Goal: Task Accomplishment & Management: Use online tool/utility

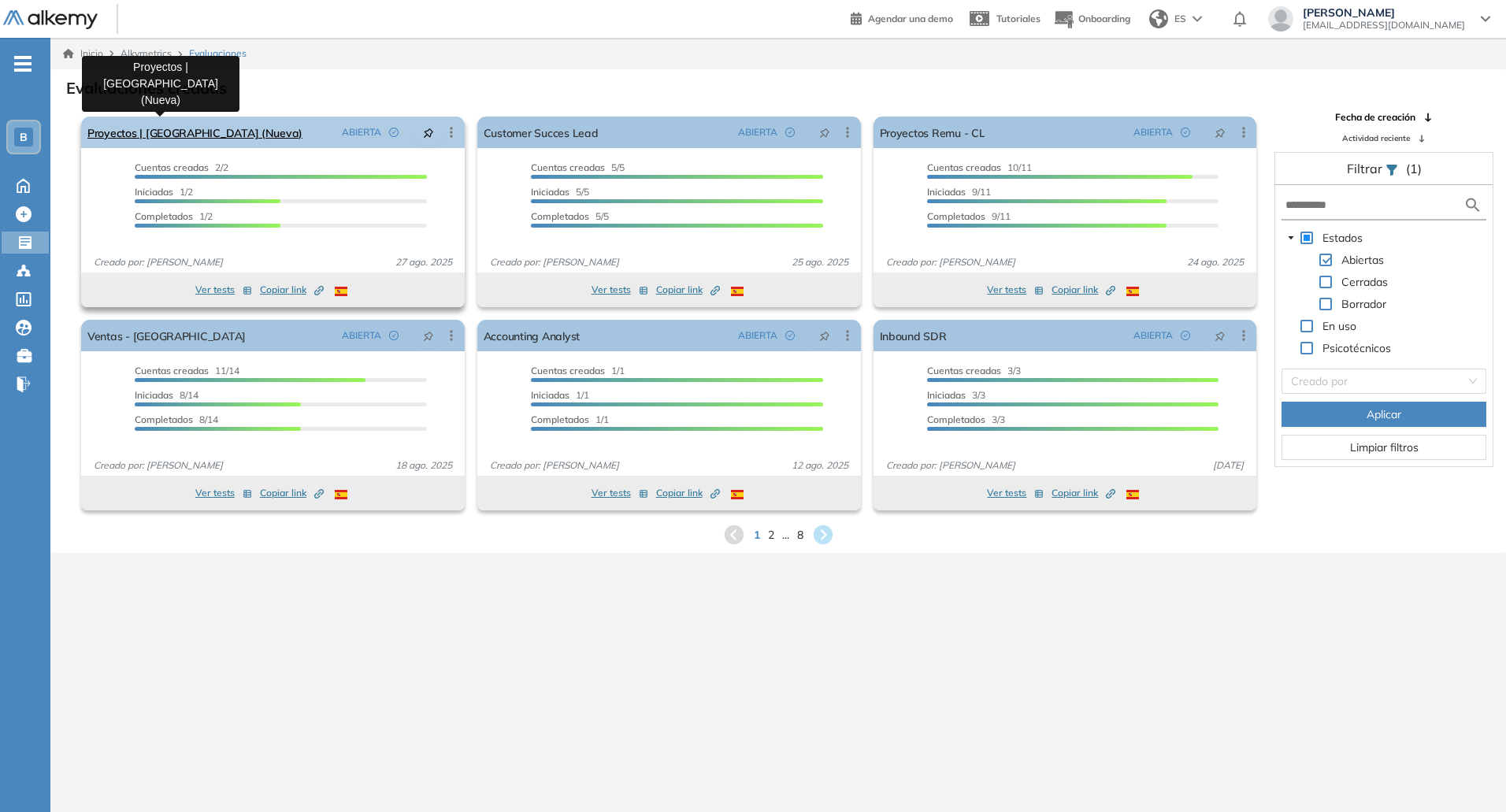
click at [195, 141] on link "Proyectos | [GEOGRAPHIC_DATA] (Nueva)" at bounding box center [195, 132] width 215 height 32
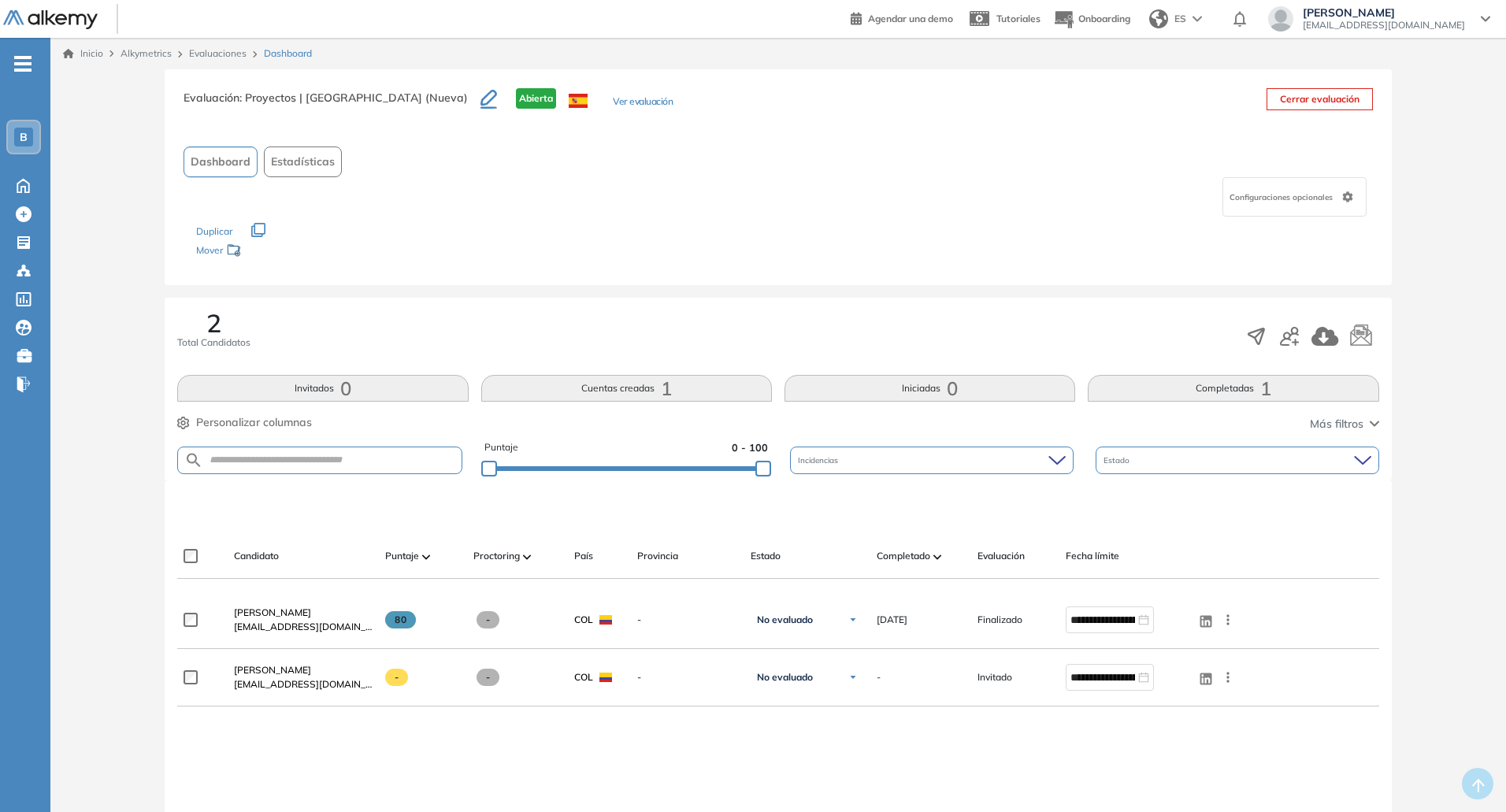
click at [257, 230] on icon "button" at bounding box center [259, 230] width 15 height 15
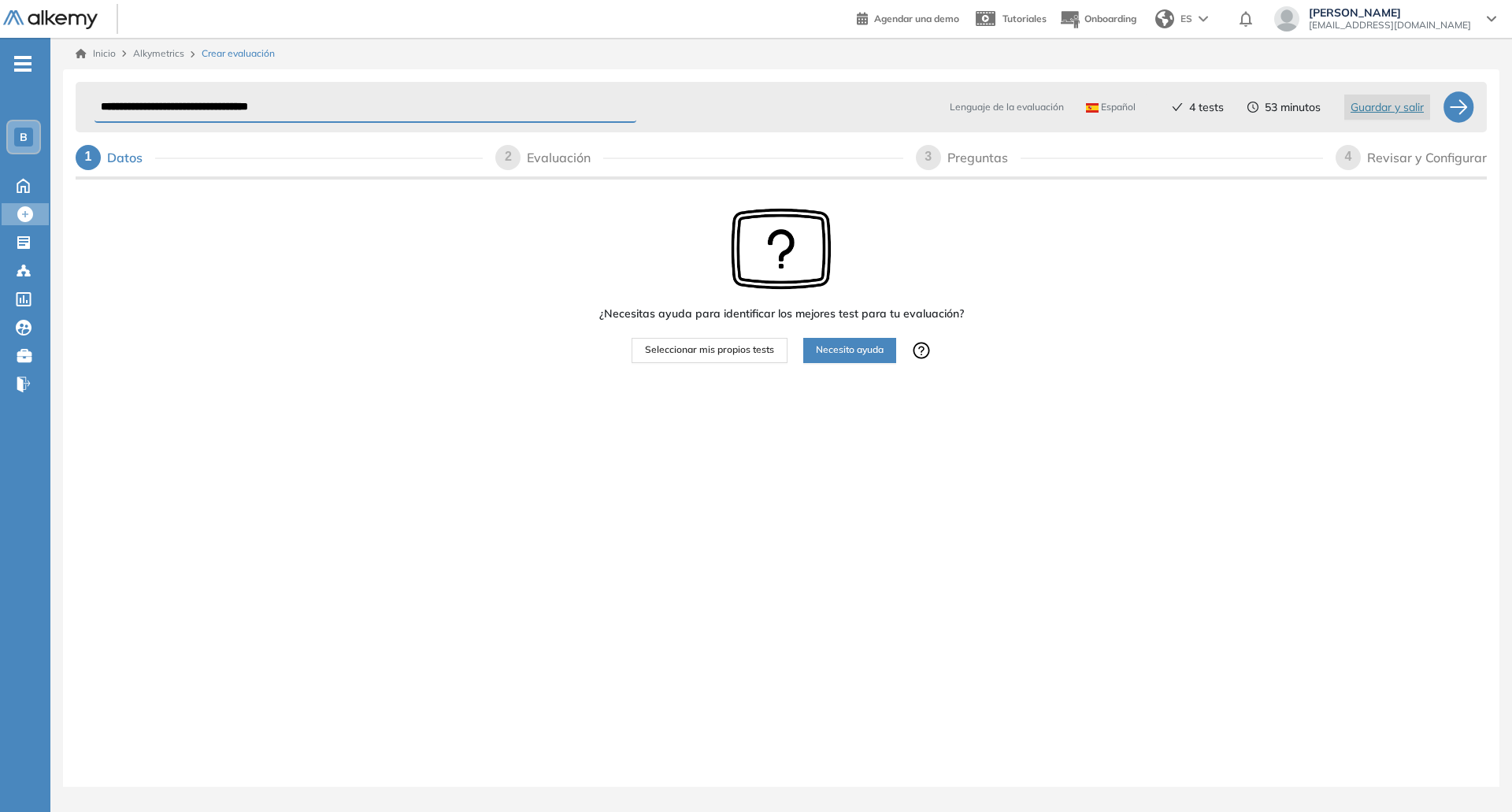
click at [497, 161] on div "2" at bounding box center [507, 157] width 25 height 25
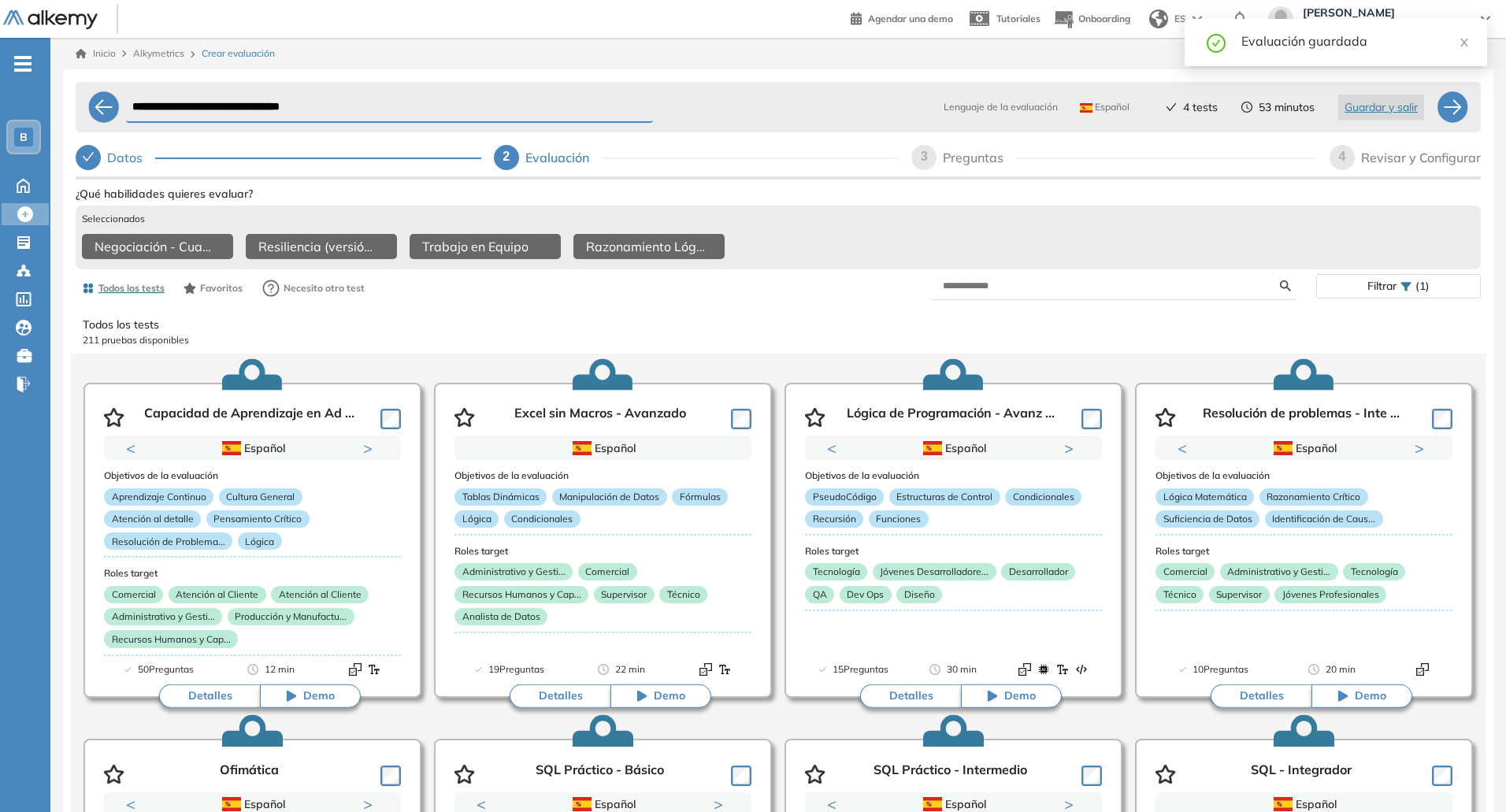
click at [930, 158] on div "3" at bounding box center [923, 157] width 25 height 25
select select "*****"
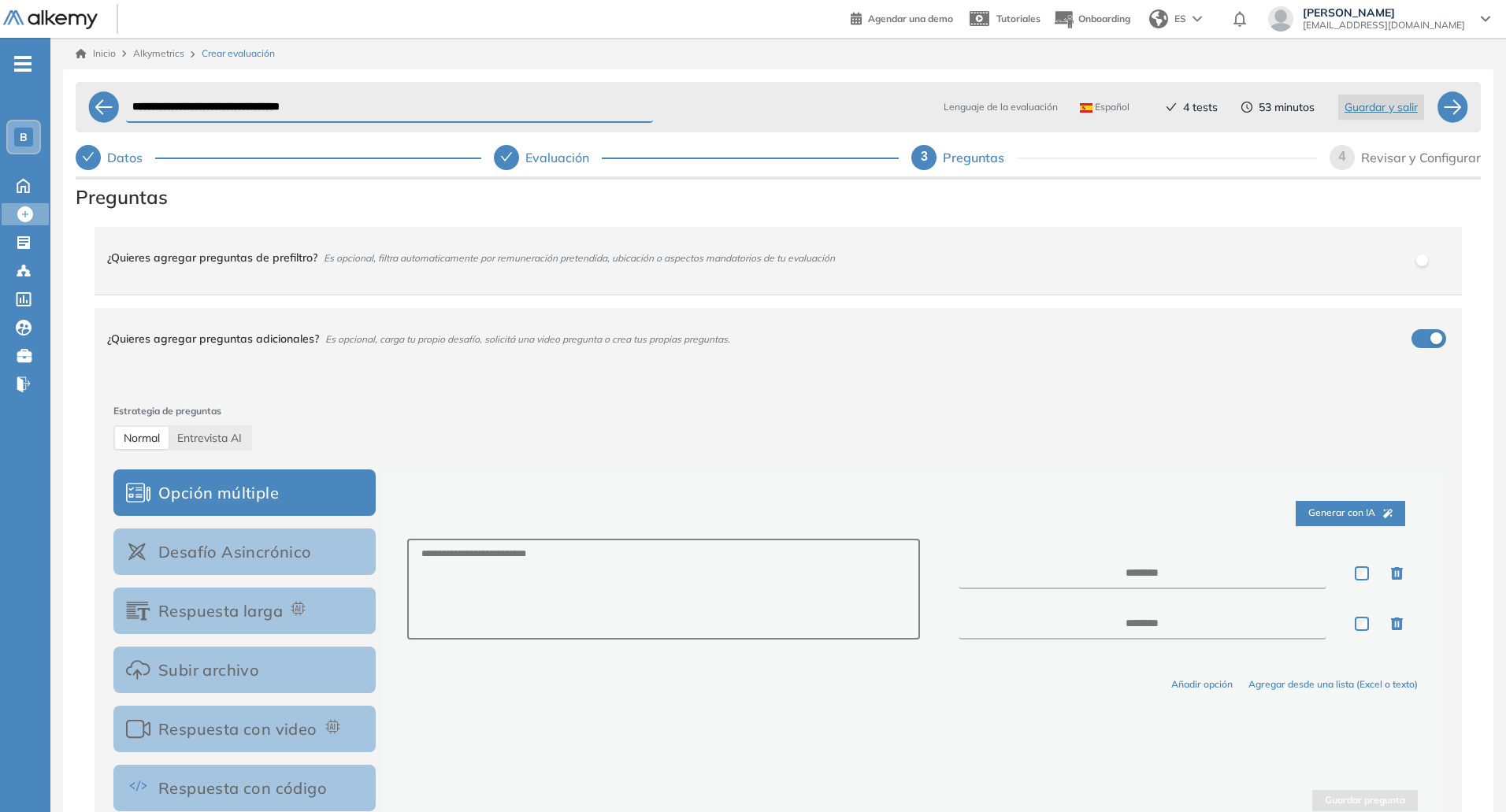
click at [1351, 159] on div "4" at bounding box center [1342, 157] width 25 height 25
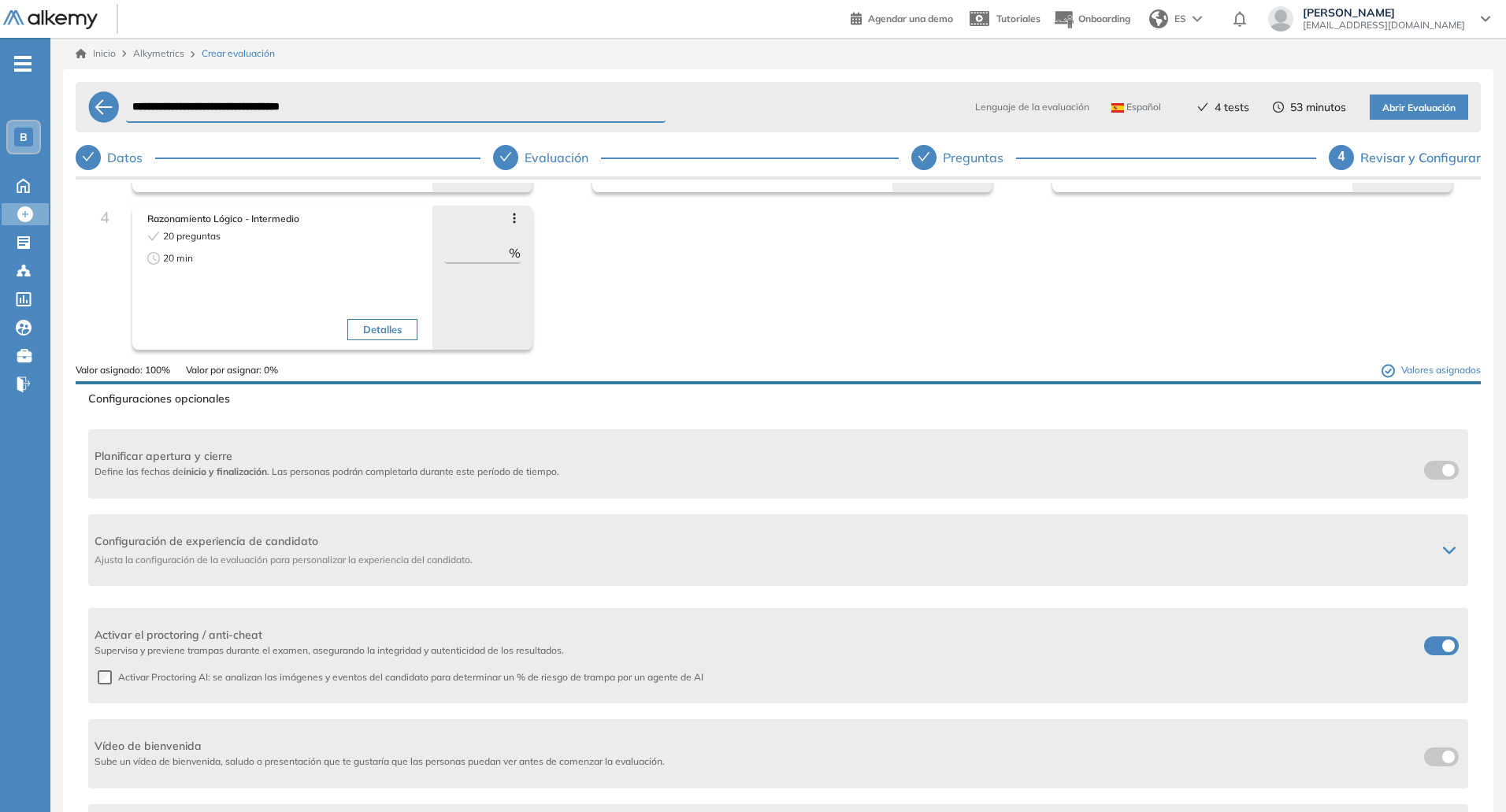
scroll to position [192, 0]
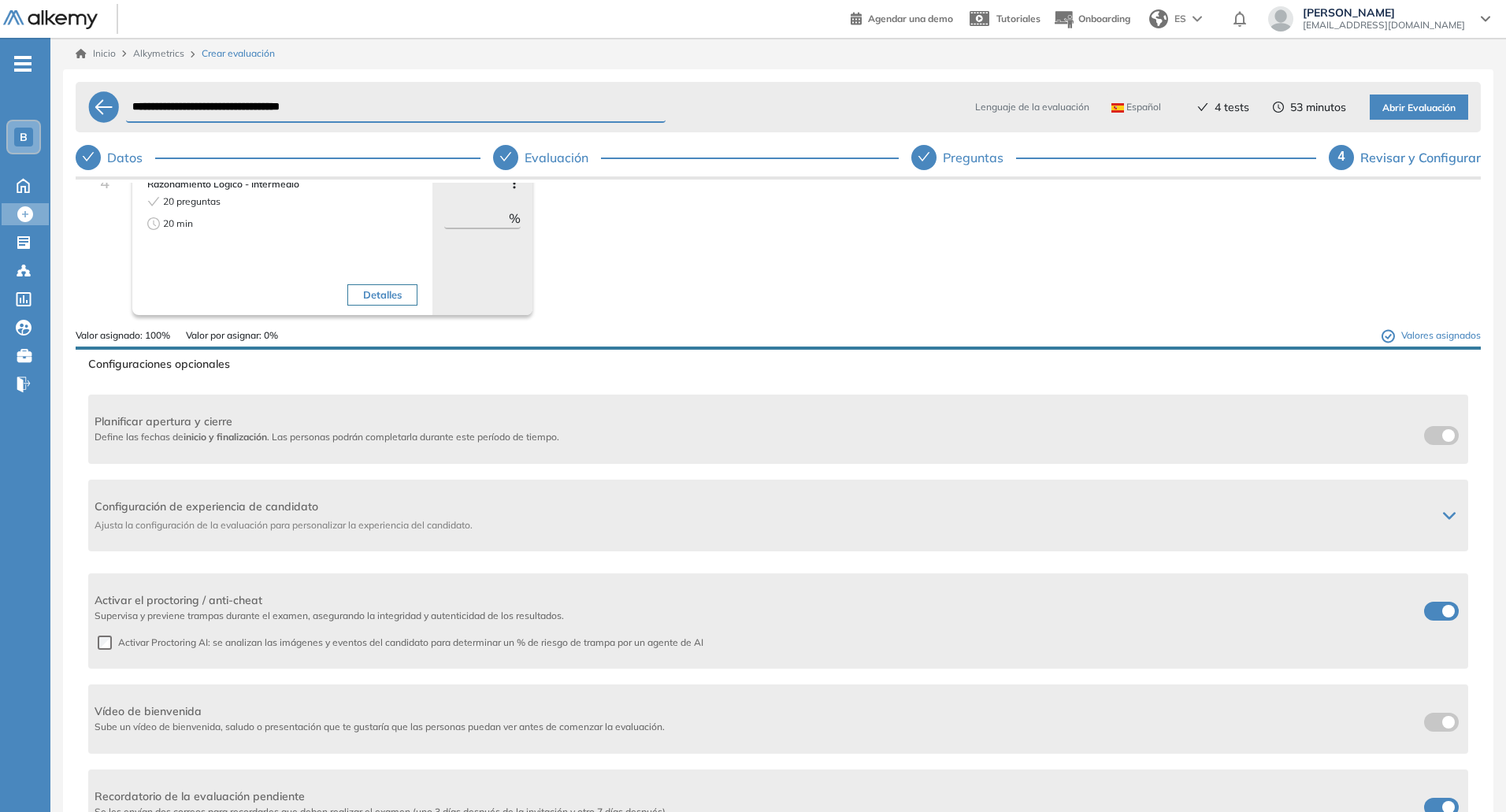
click at [1436, 613] on span at bounding box center [1431, 608] width 13 height 13
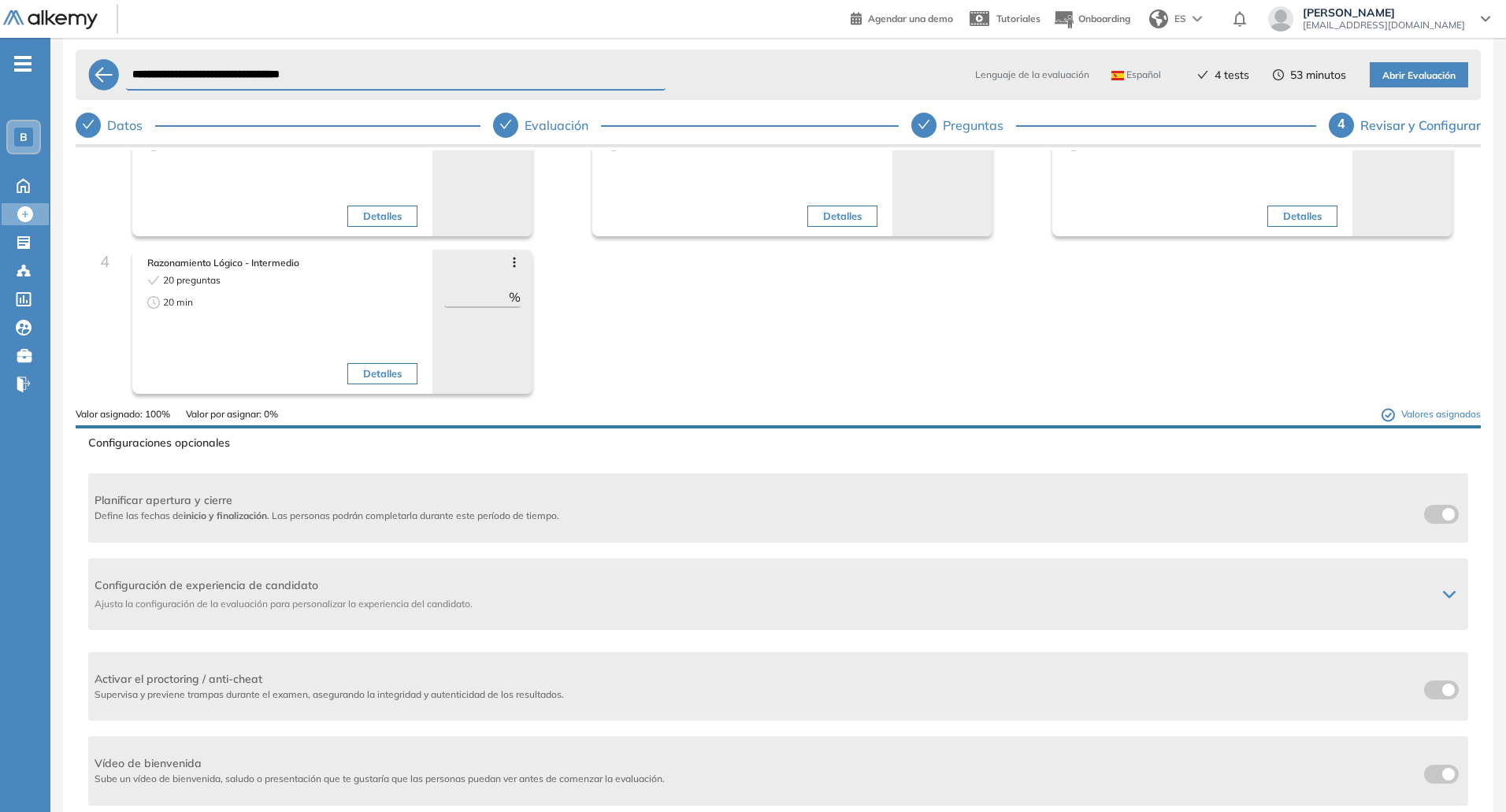
scroll to position [0, 0]
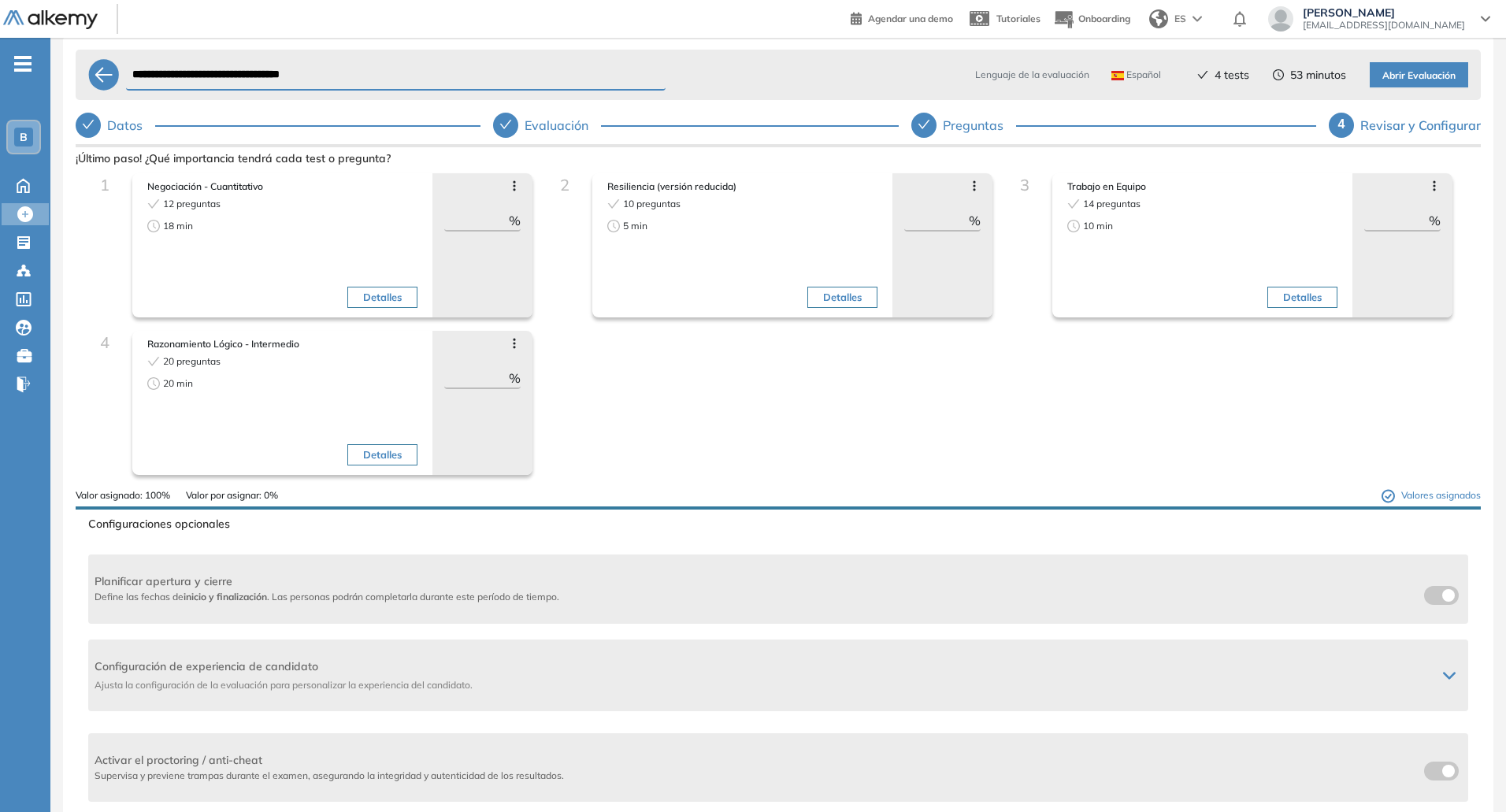
click at [1457, 81] on button "Abrir Evaluación" at bounding box center [1419, 74] width 99 height 25
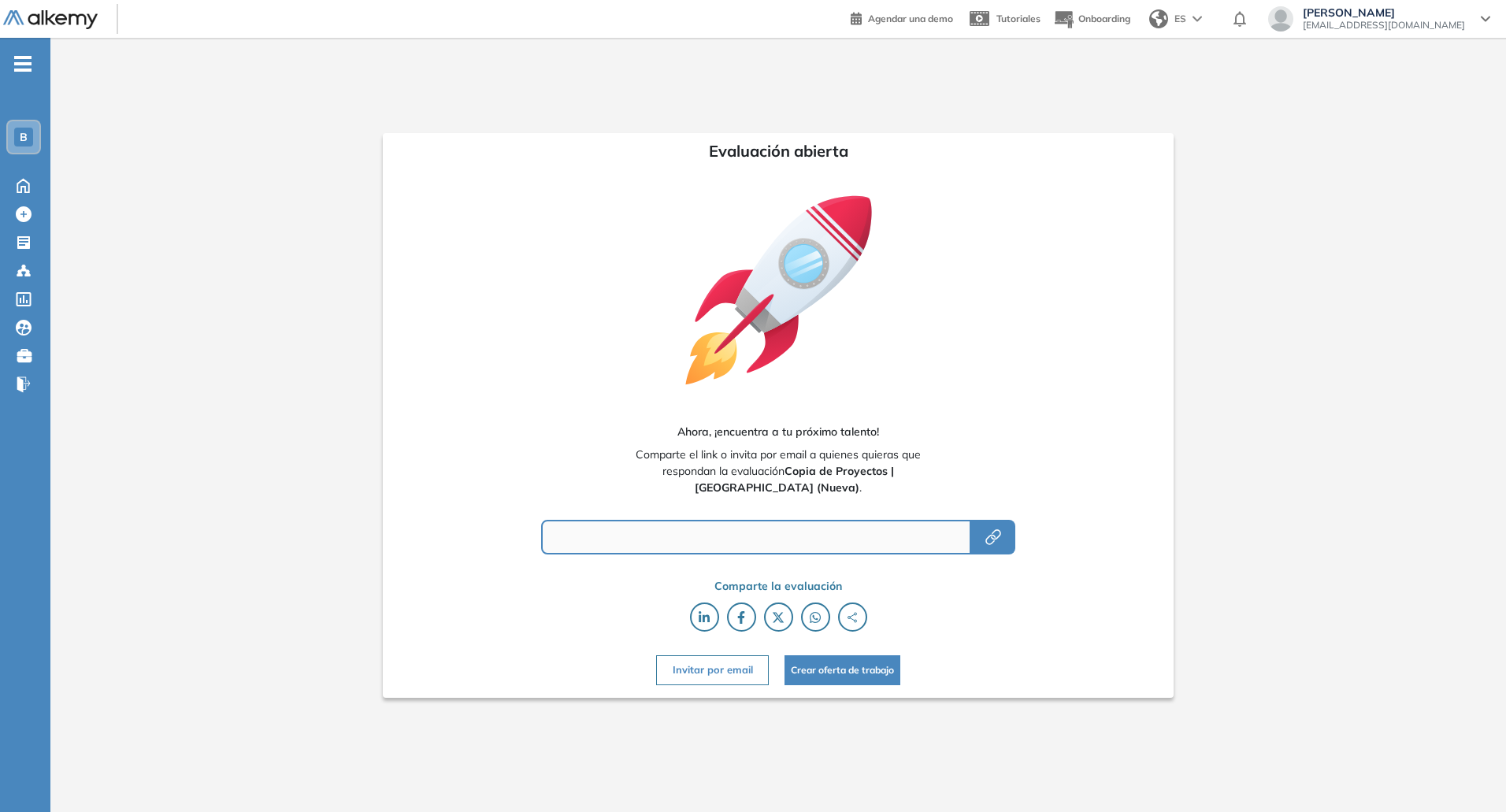
type input "**********"
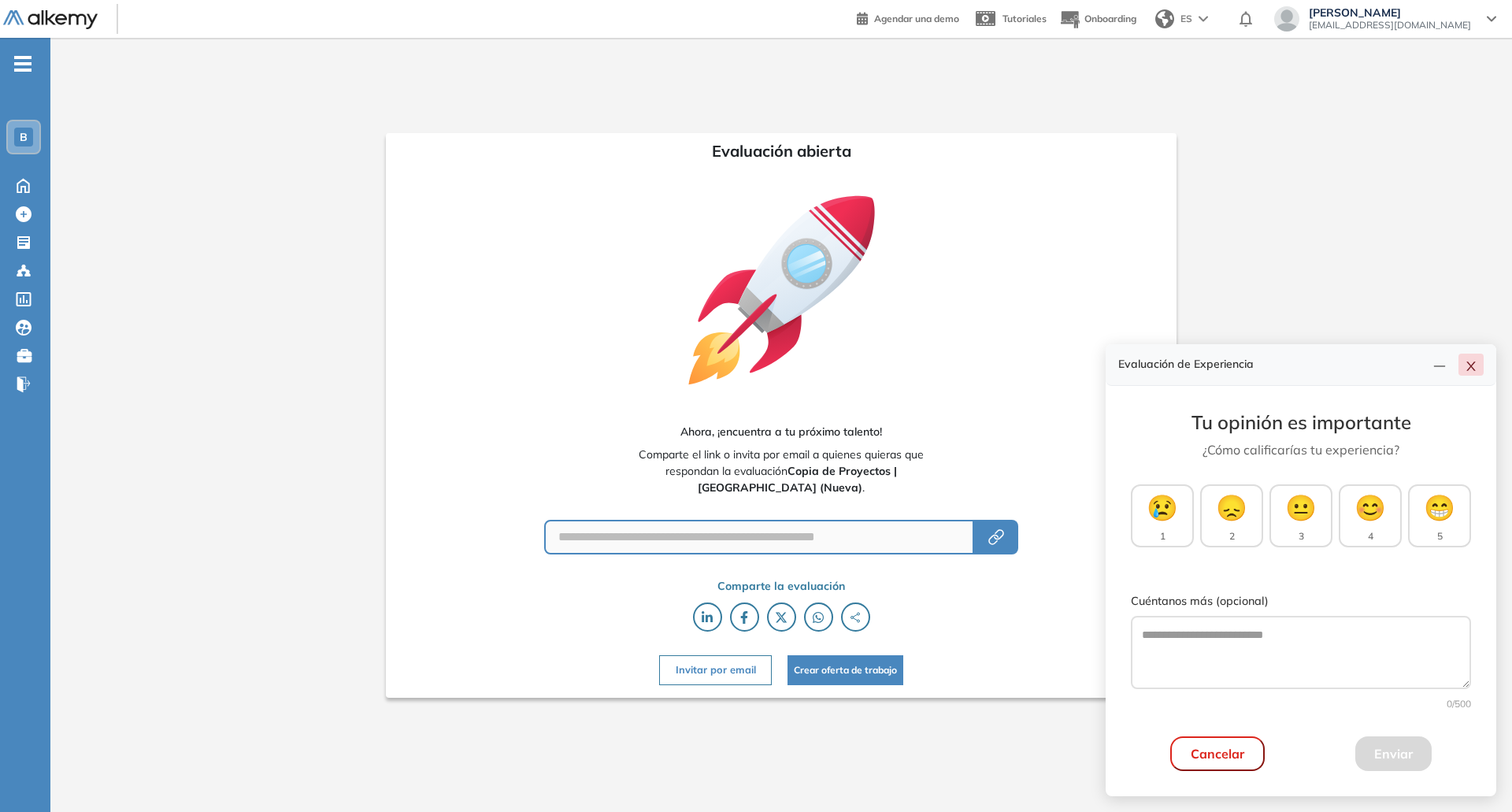
click at [1480, 370] on button "button" at bounding box center [1471, 364] width 25 height 22
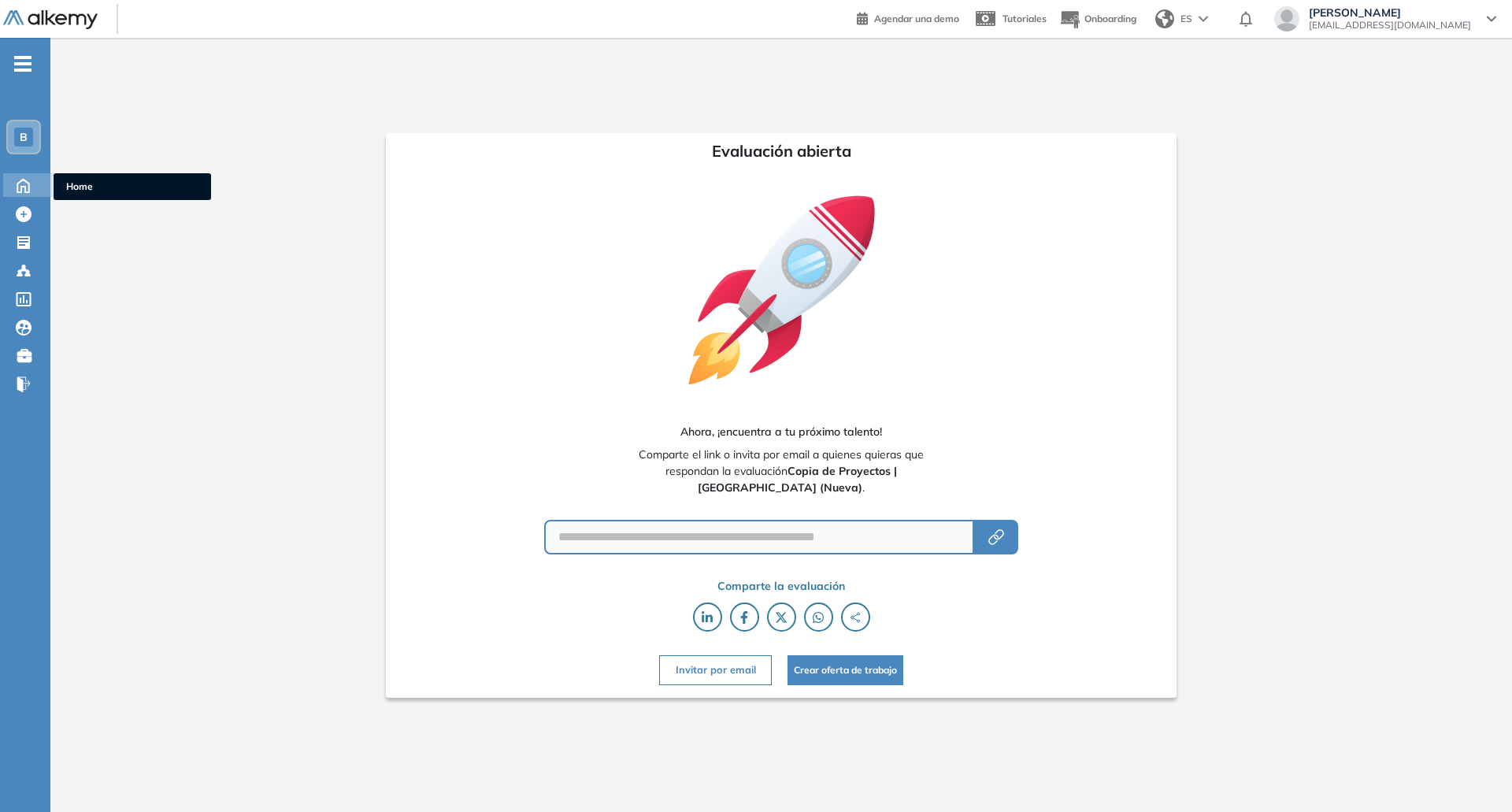
click at [22, 192] on icon at bounding box center [23, 185] width 12 height 14
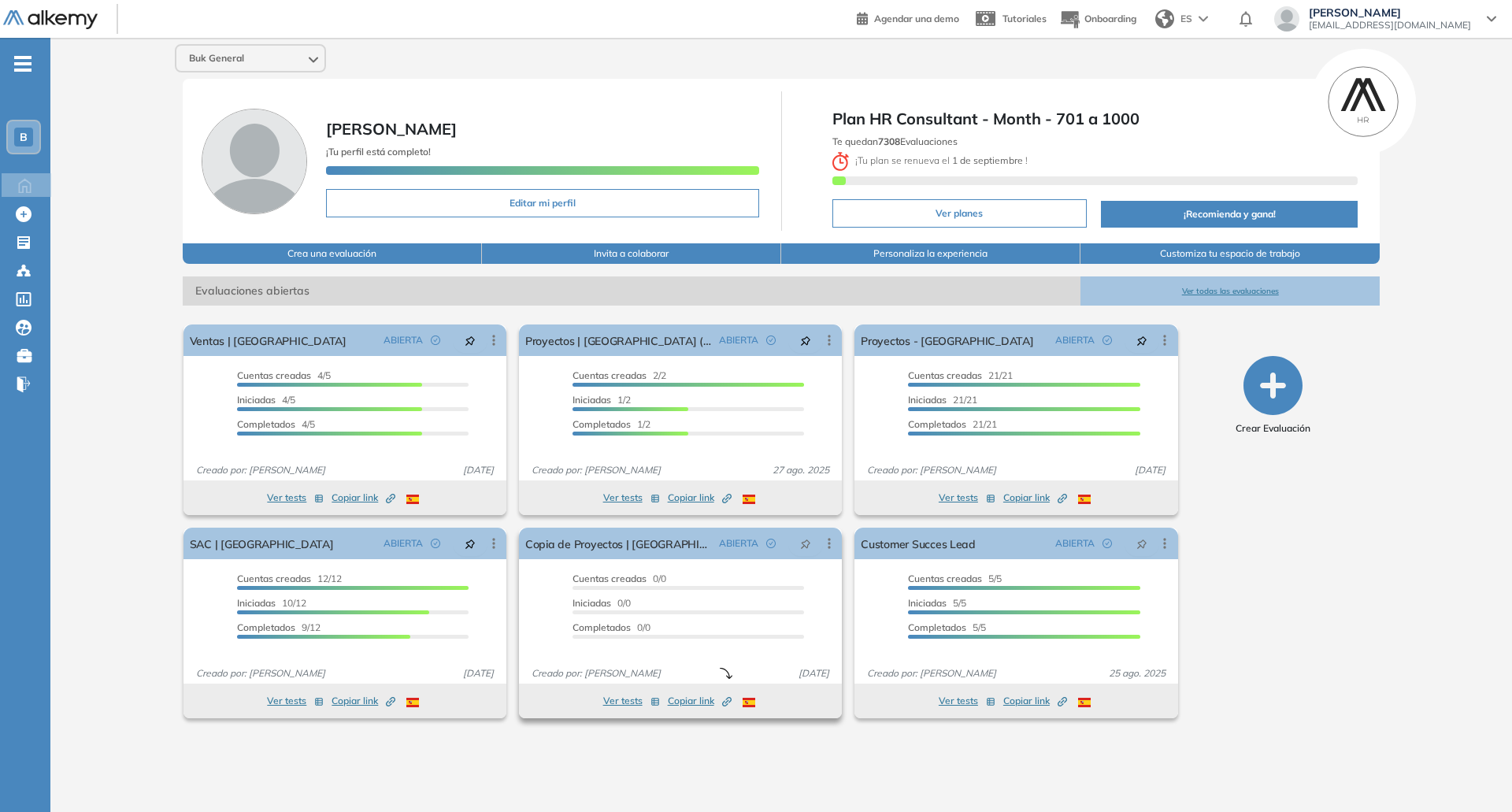
click at [676, 704] on span "Copiar link Created by potrace 1.16, written by Peter Selinger 2001-2019" at bounding box center [699, 701] width 64 height 15
click at [899, 340] on link "Proyectos - [GEOGRAPHIC_DATA]" at bounding box center [947, 340] width 172 height 32
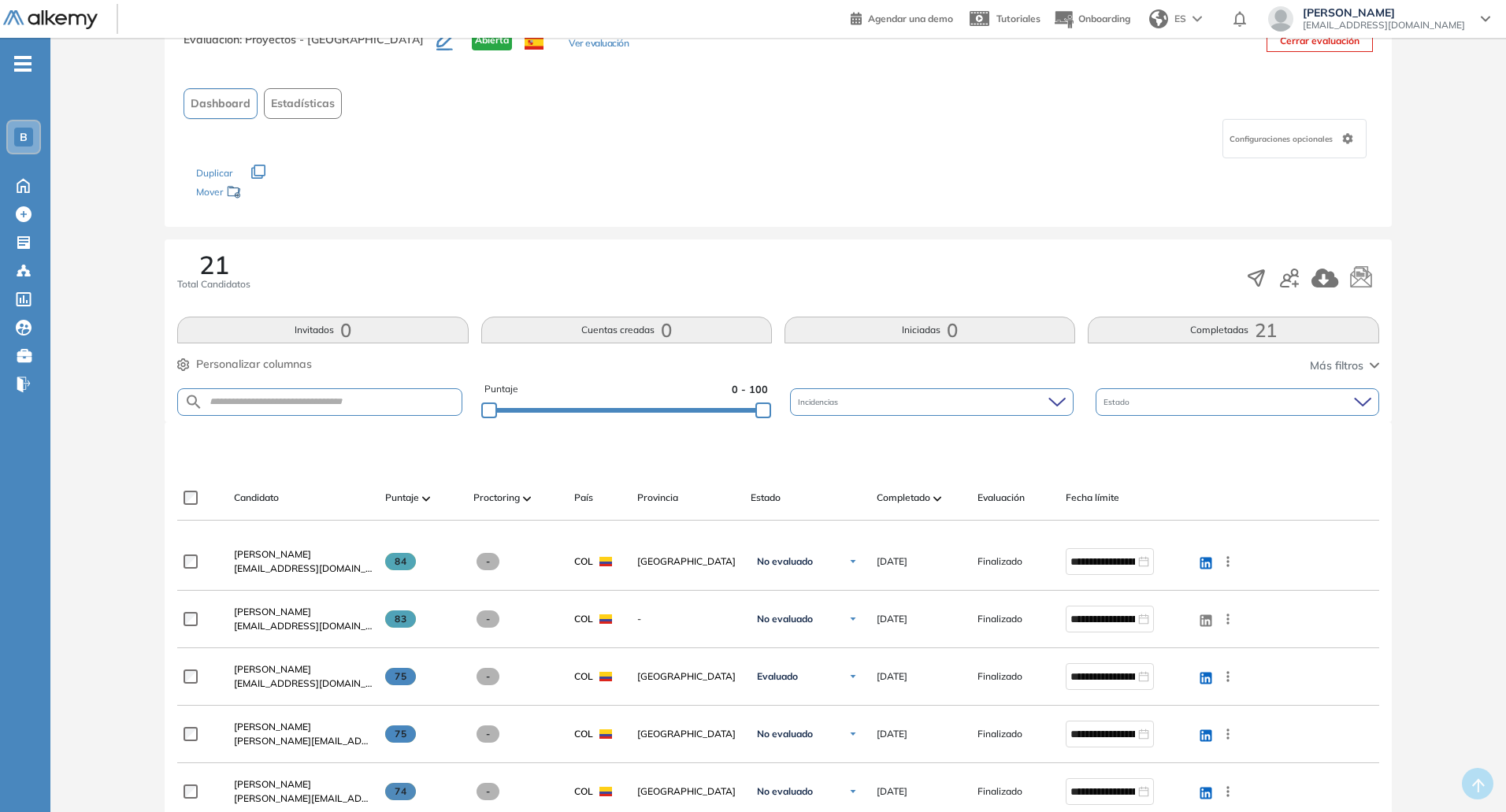
scroll to position [158, 0]
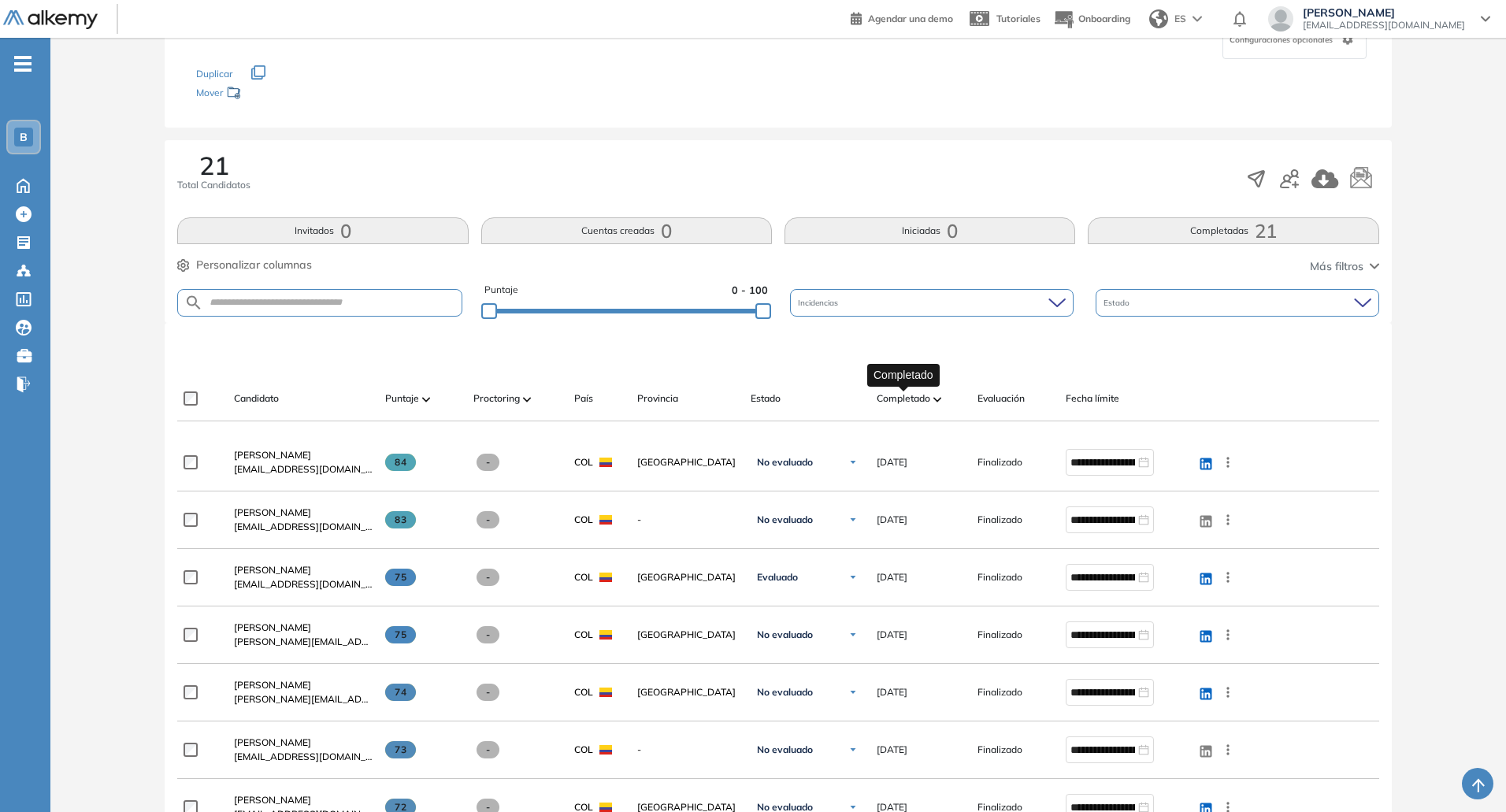
click at [929, 396] on span "Completado" at bounding box center [903, 399] width 53 height 15
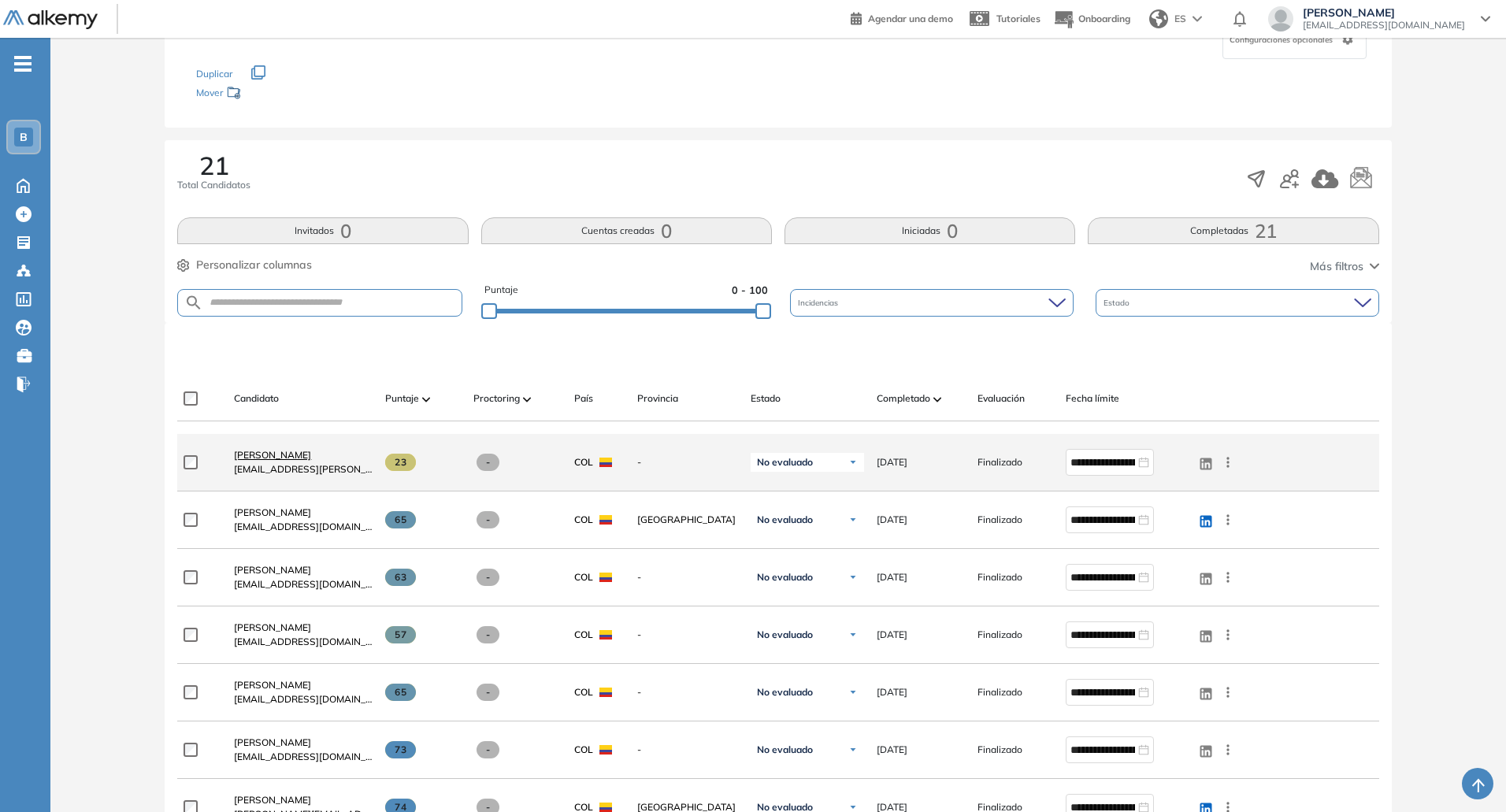
click at [311, 458] on span "Angie Liliana Sanmiguel Rodriguez" at bounding box center [272, 455] width 77 height 12
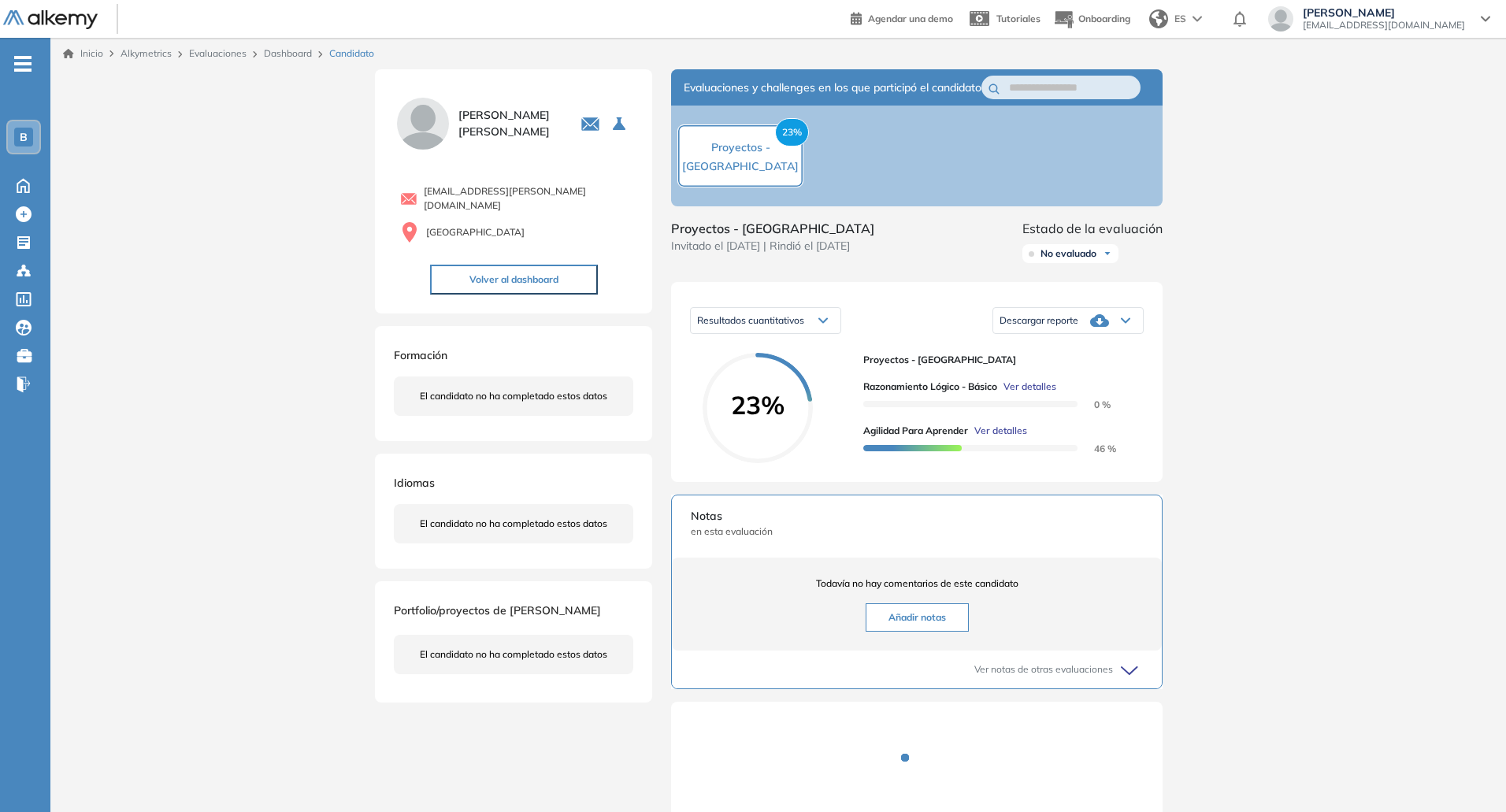
click at [1028, 394] on span "Ver detalles" at bounding box center [1029, 387] width 53 height 15
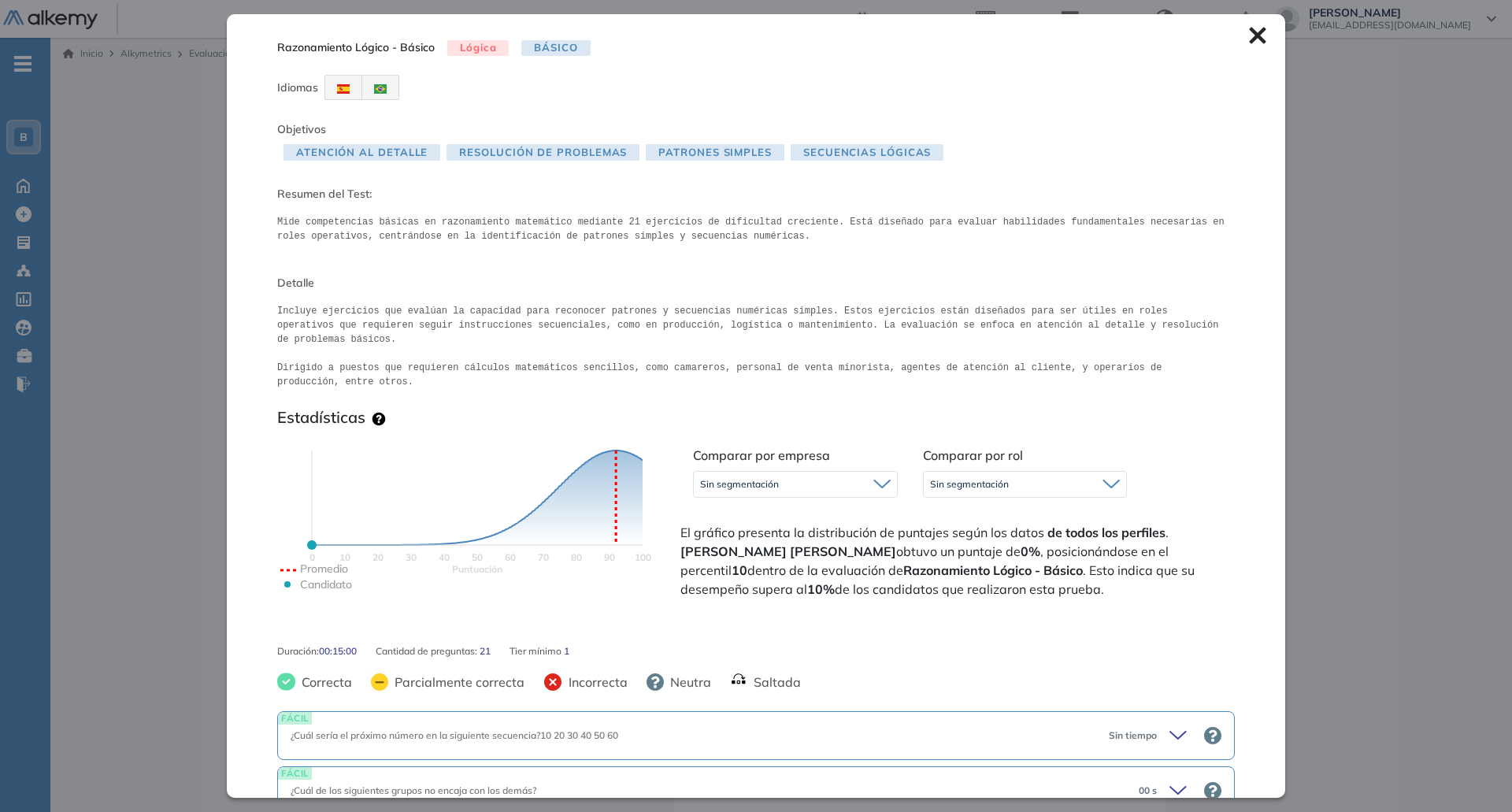
click at [1251, 43] on icon at bounding box center [1257, 36] width 16 height 16
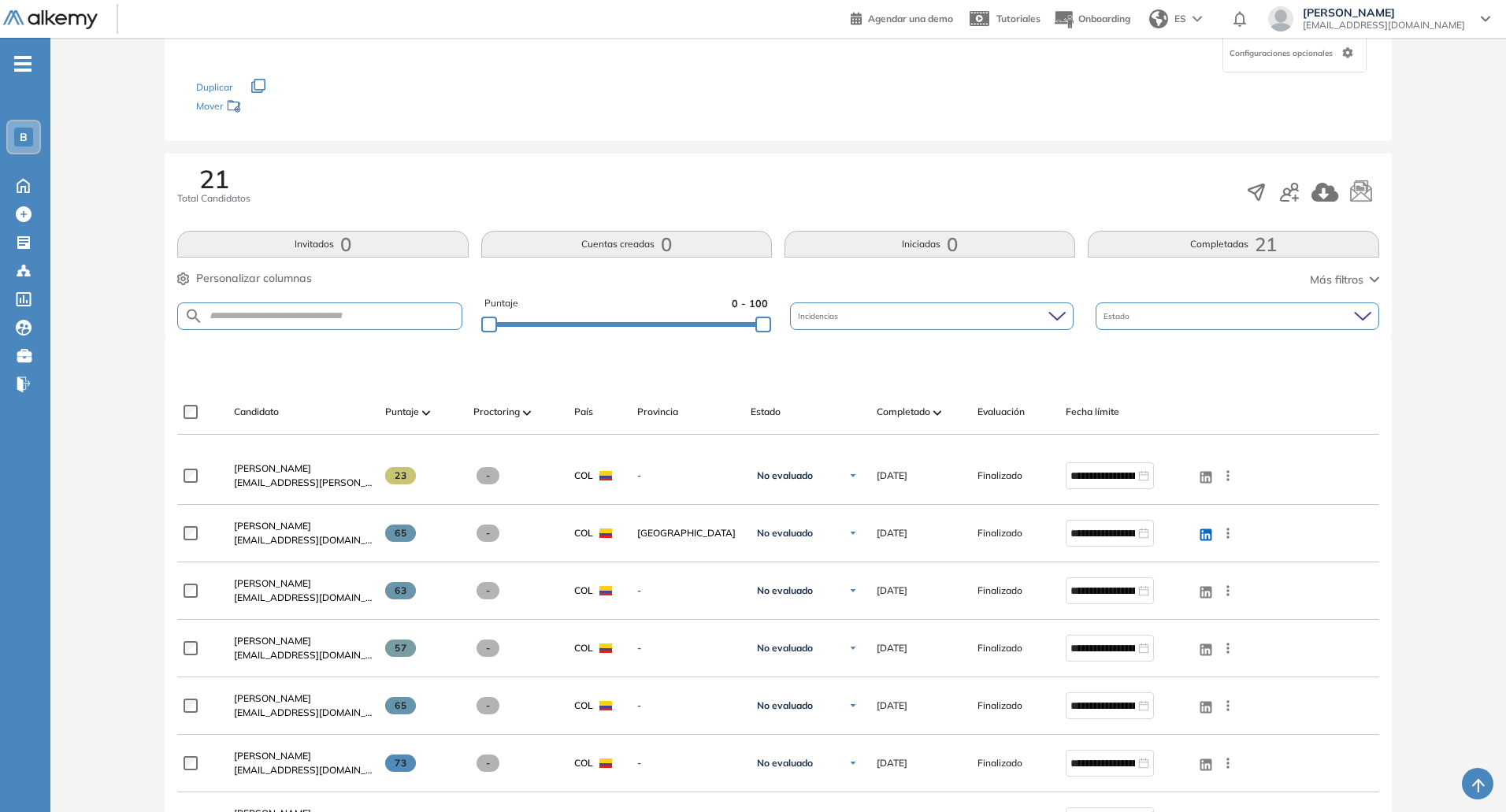
scroll to position [158, 0]
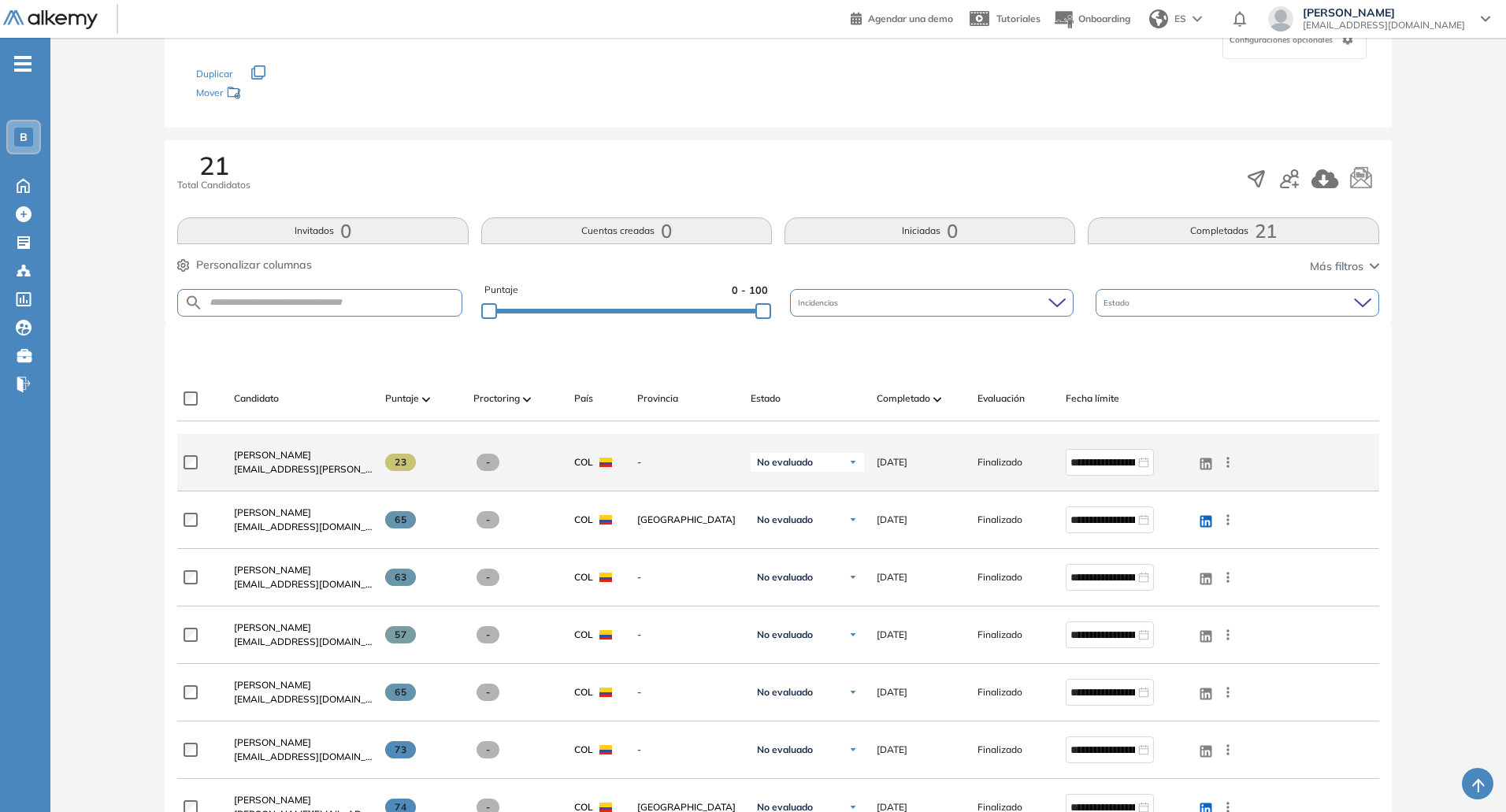
click at [1229, 464] on icon at bounding box center [1228, 462] width 15 height 15
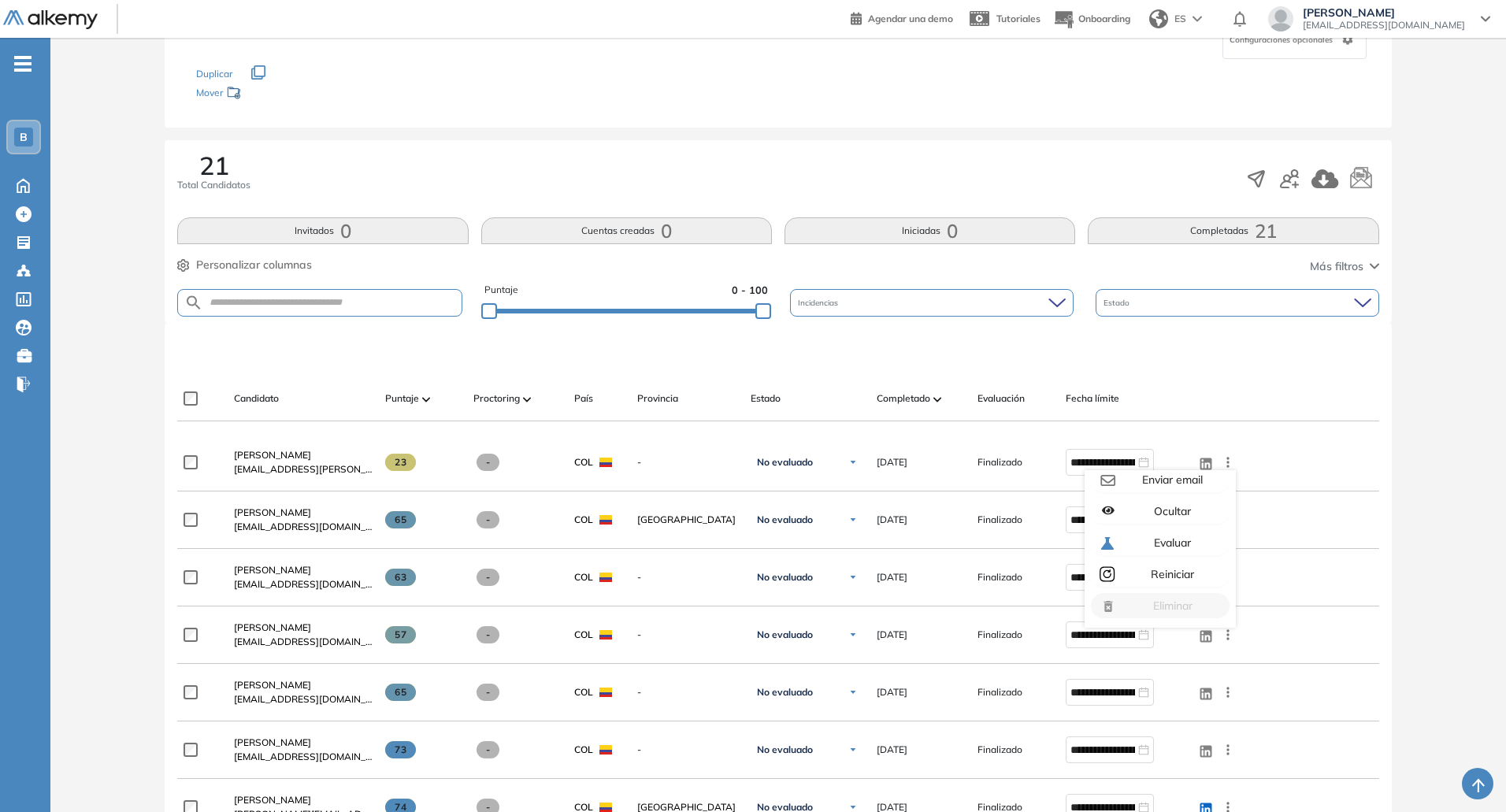
click at [1418, 425] on div "Evaluación : Proyectos - Colombia Abierta Ver evaluación Cerrar evaluación Dash…" at bounding box center [778, 758] width 1443 height 1693
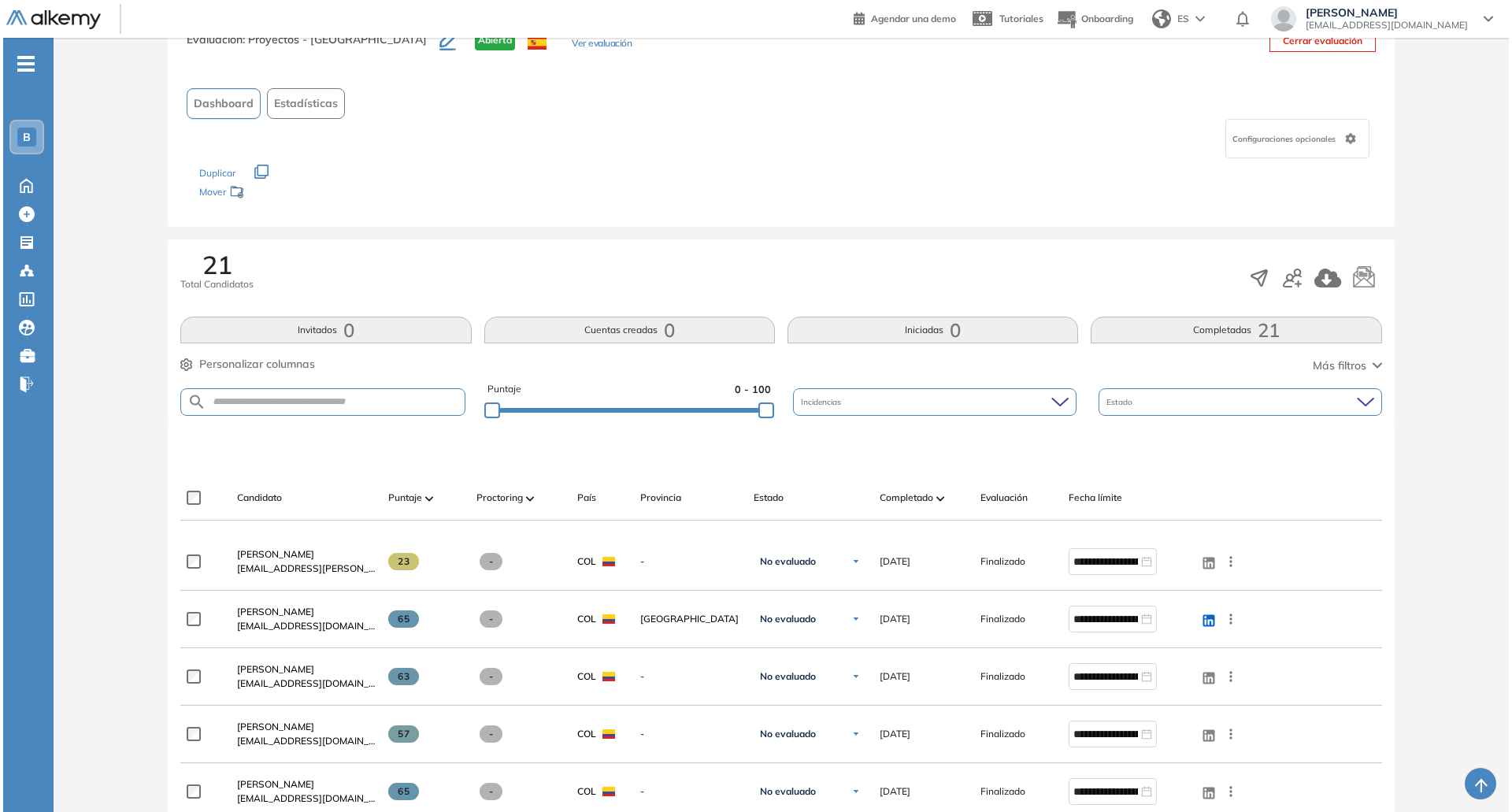
scroll to position [0, 0]
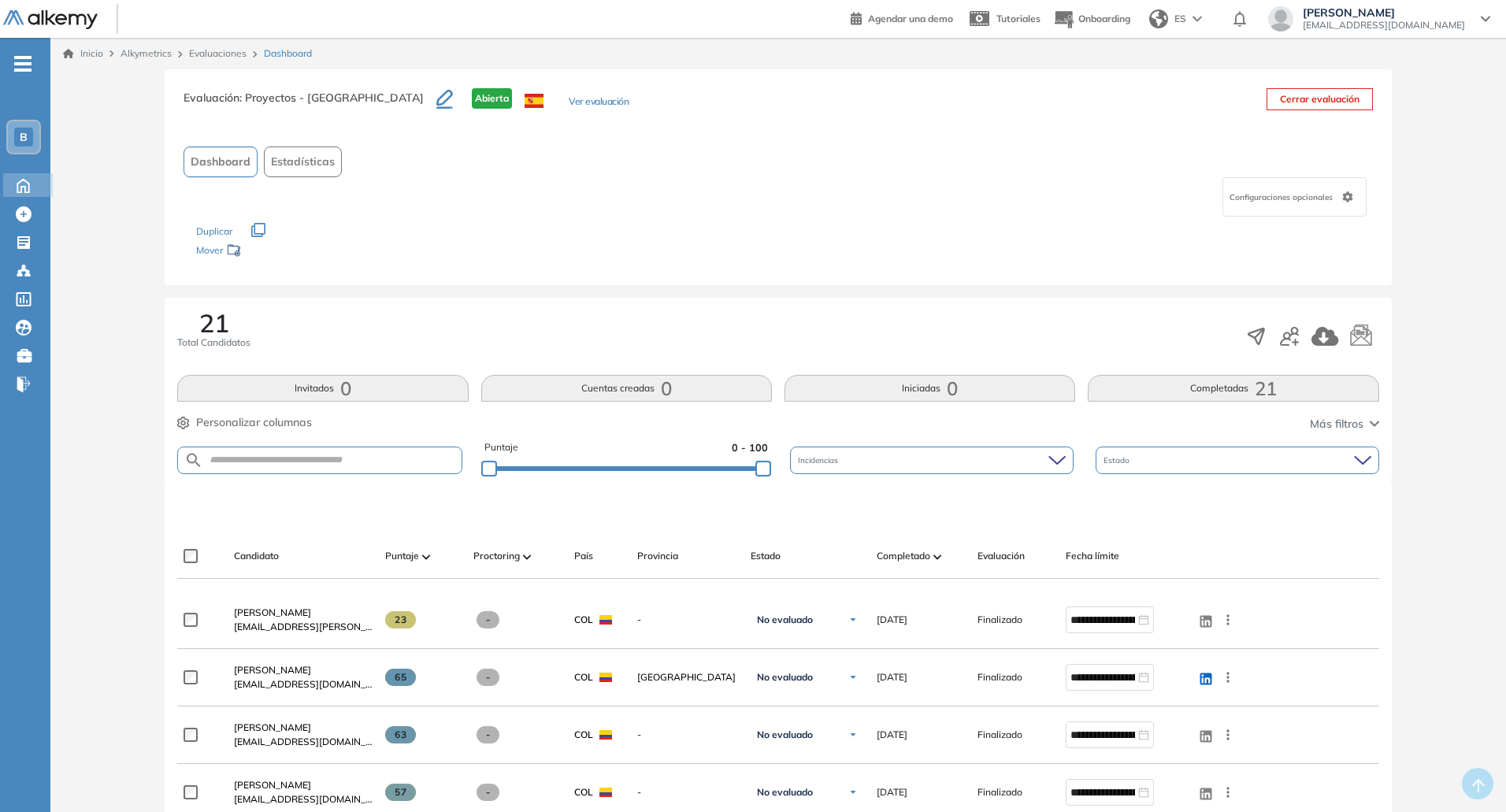
click at [28, 183] on icon at bounding box center [23, 185] width 12 height 14
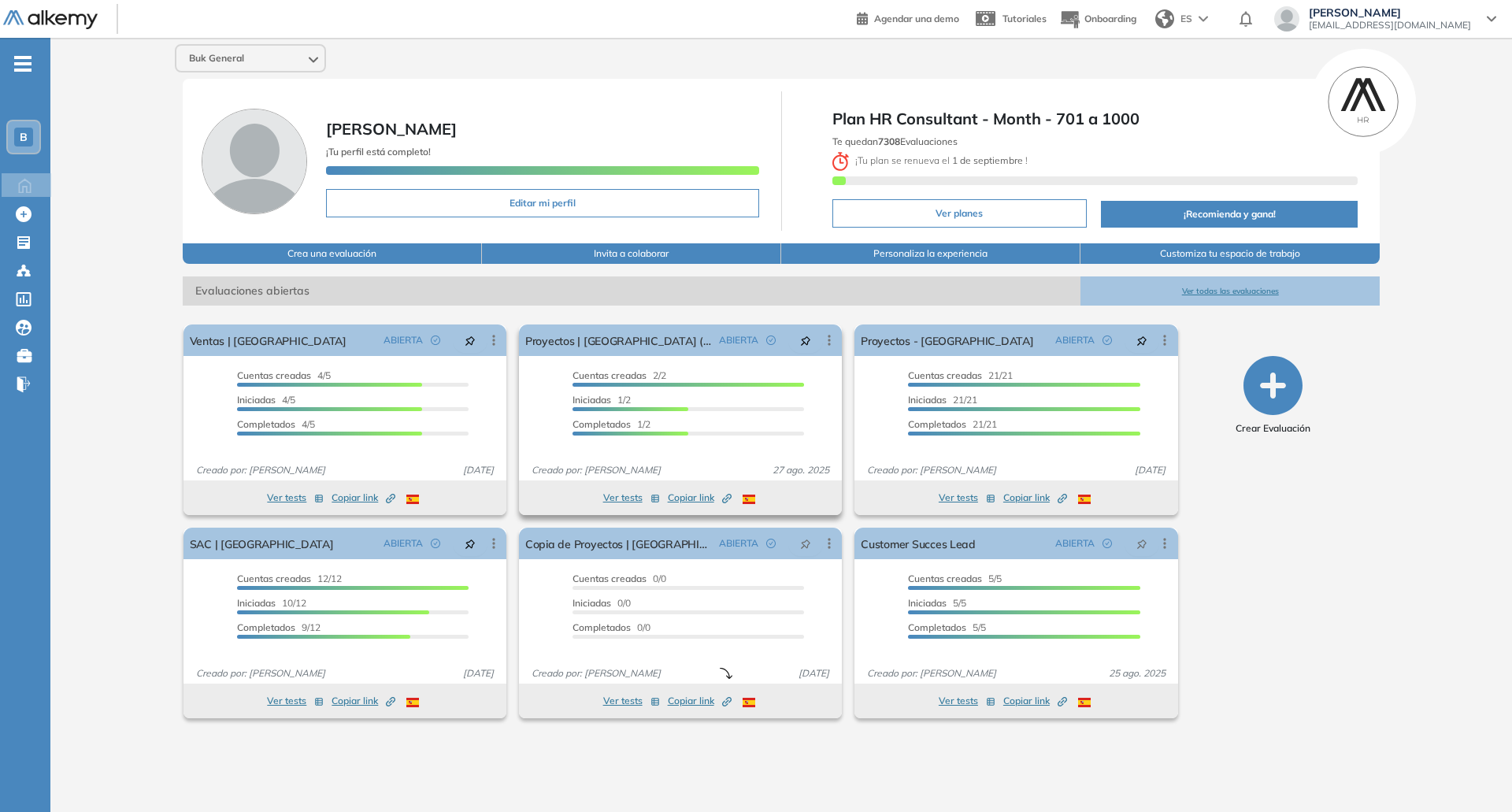
click at [689, 494] on span "Copiar link Created by potrace 1.16, written by Peter Selinger 2001-2019" at bounding box center [699, 497] width 64 height 15
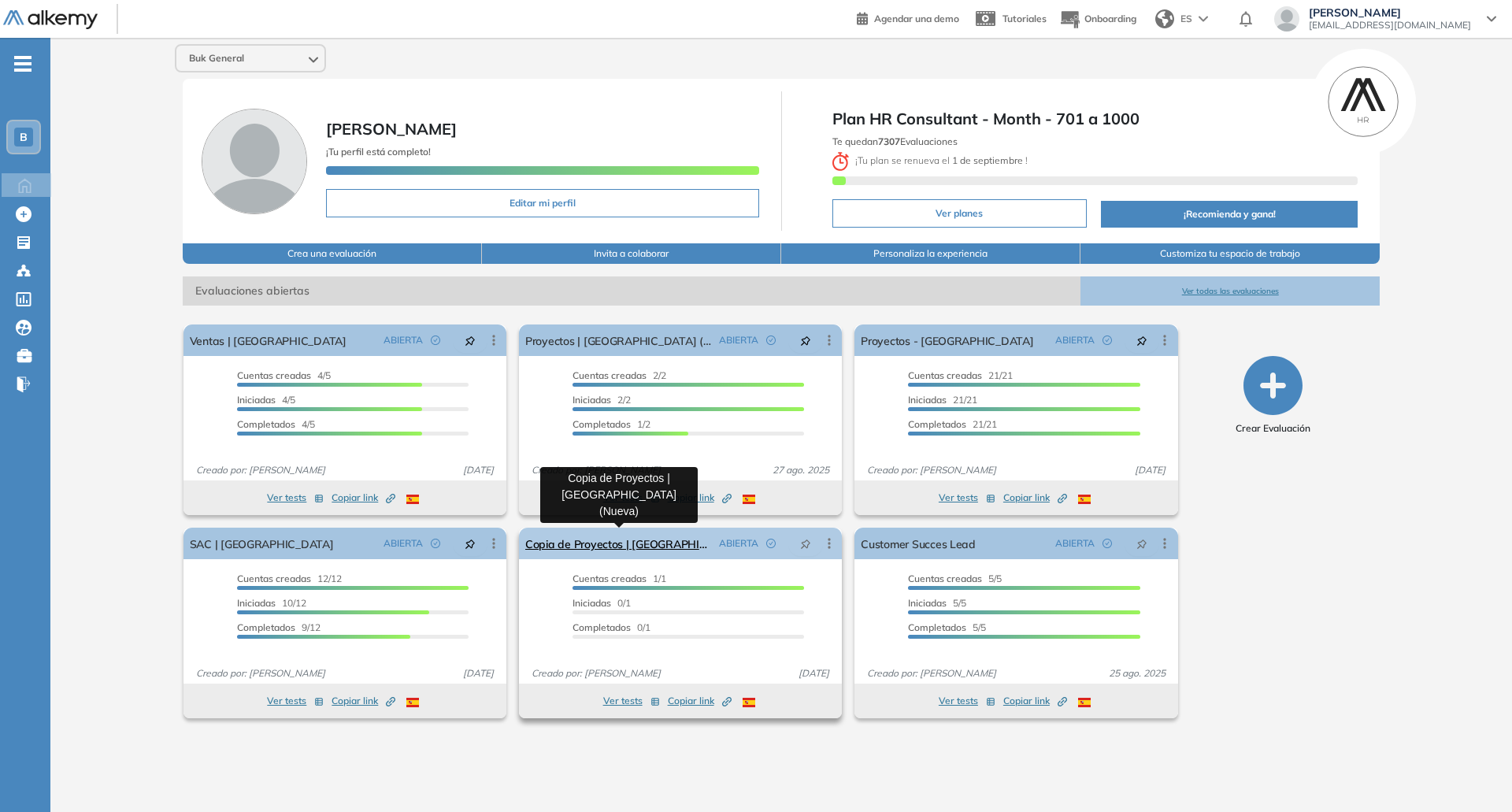
click at [647, 548] on link "Copia de Proyectos | [GEOGRAPHIC_DATA] (Nueva)" at bounding box center [619, 543] width 188 height 32
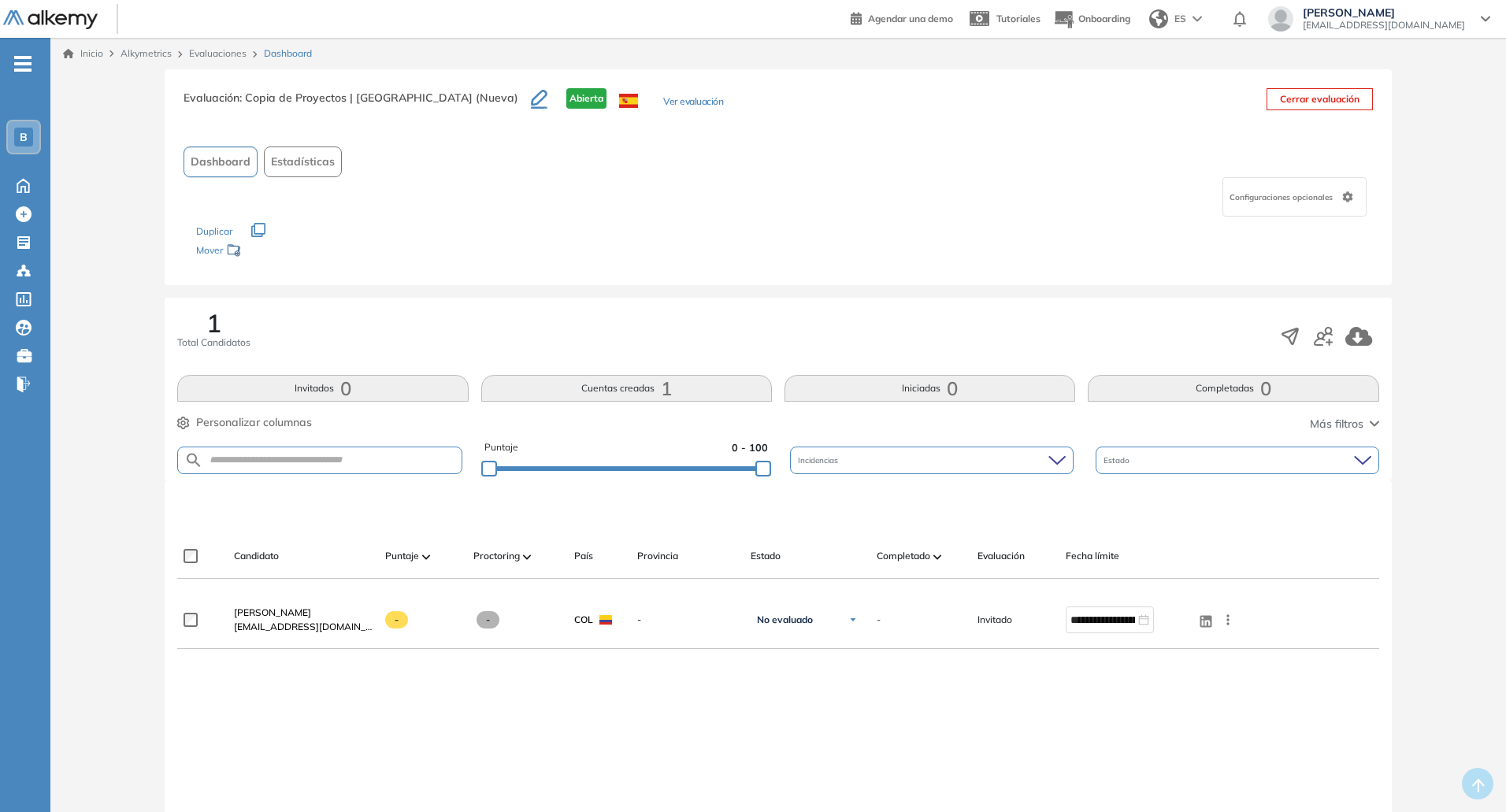
click at [397, 706] on div "**********" at bounding box center [778, 752] width 1201 height 322
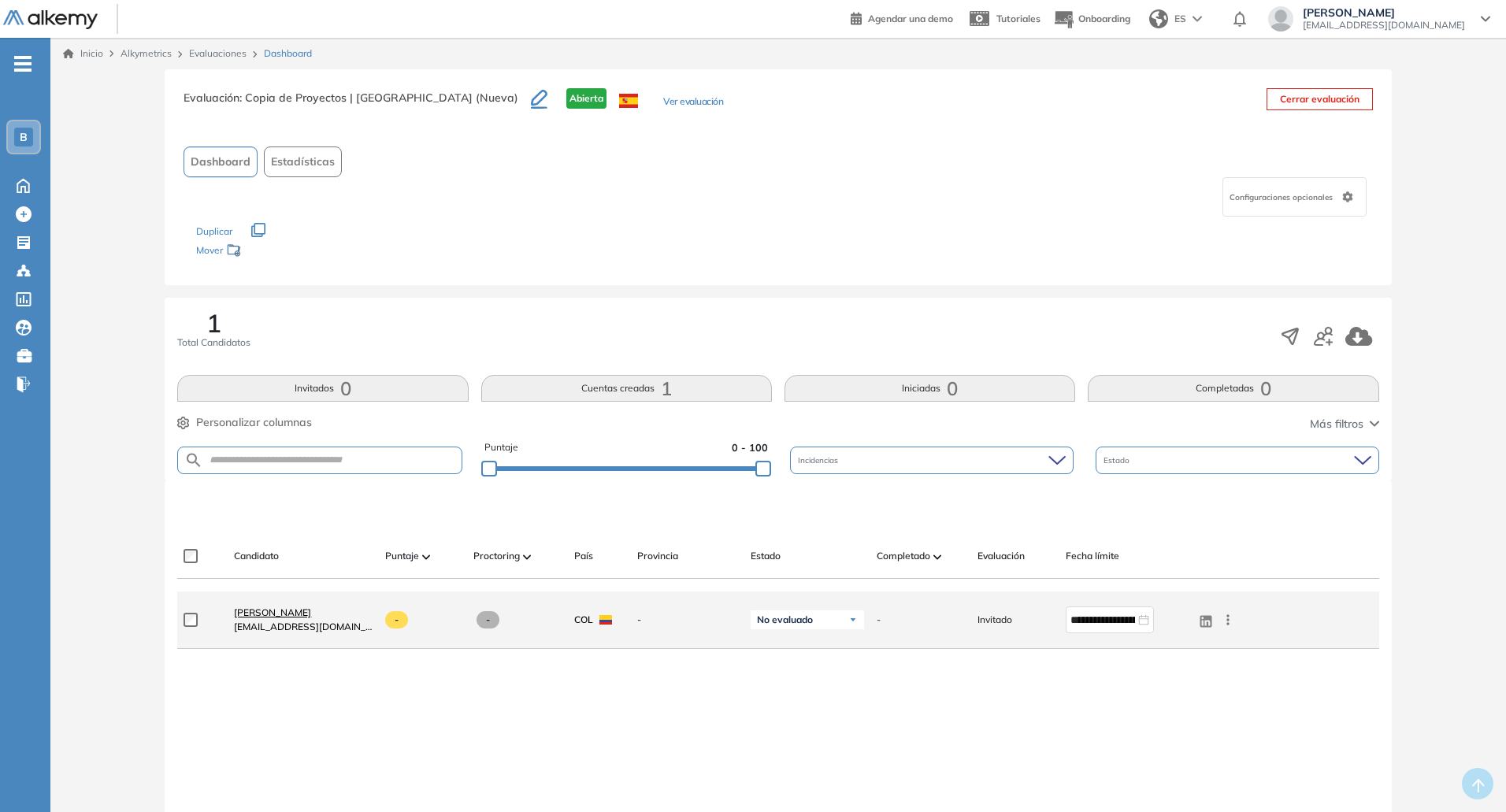
click at [259, 613] on span "[PERSON_NAME]" at bounding box center [272, 612] width 77 height 12
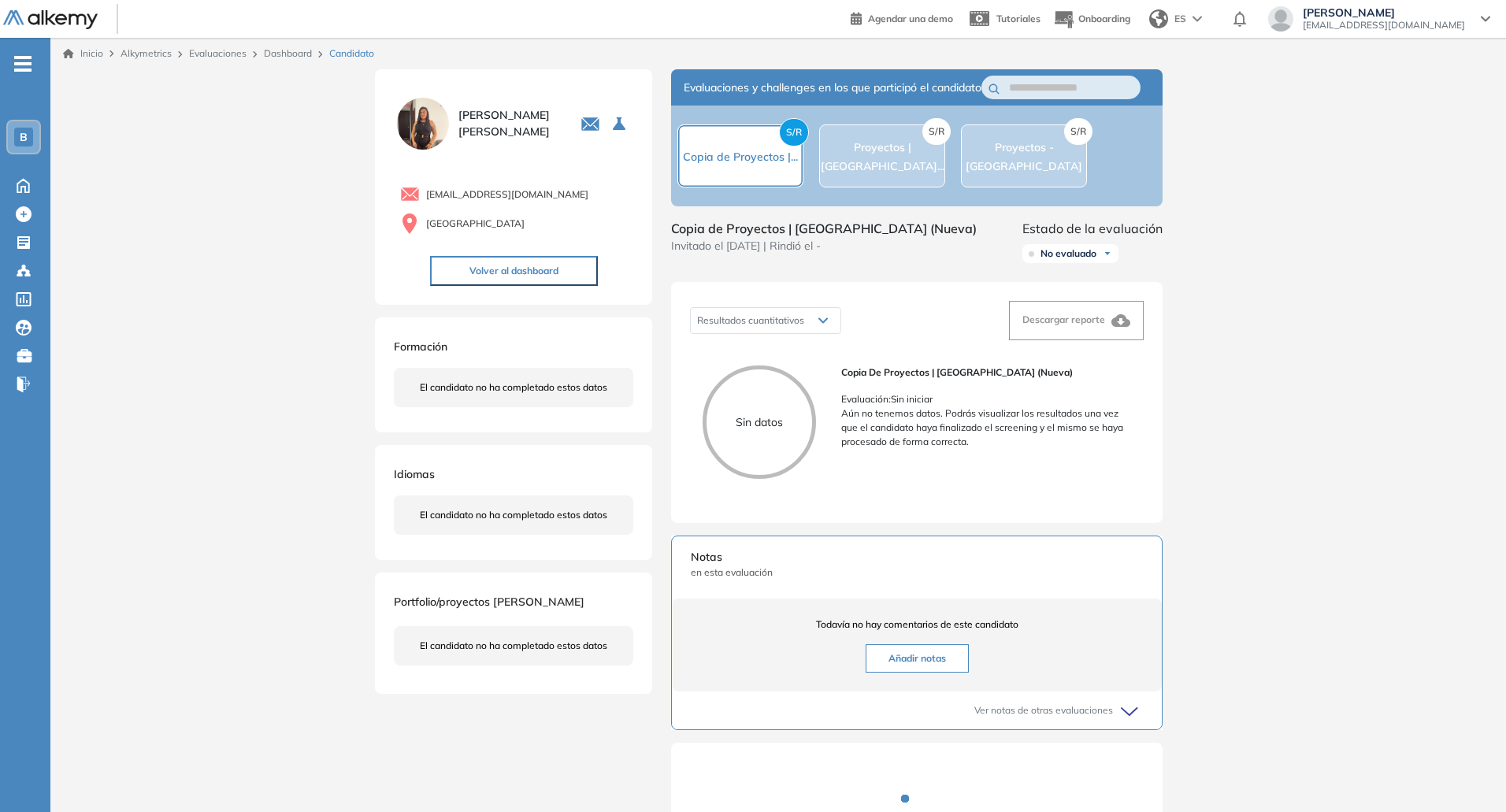
click at [1256, 404] on div "Inicio Alkymetrics Evaluaciones Dashboard Candidato Duración : 00:00:00 Cantida…" at bounding box center [778, 508] width 1456 height 941
click at [1286, 381] on div "Inicio Alkymetrics Evaluaciones Dashboard Candidato Duración : 00:00:00 Cantida…" at bounding box center [778, 508] width 1456 height 941
click at [863, 164] on span "Proyectos | [GEOGRAPHIC_DATA]..." at bounding box center [882, 156] width 124 height 33
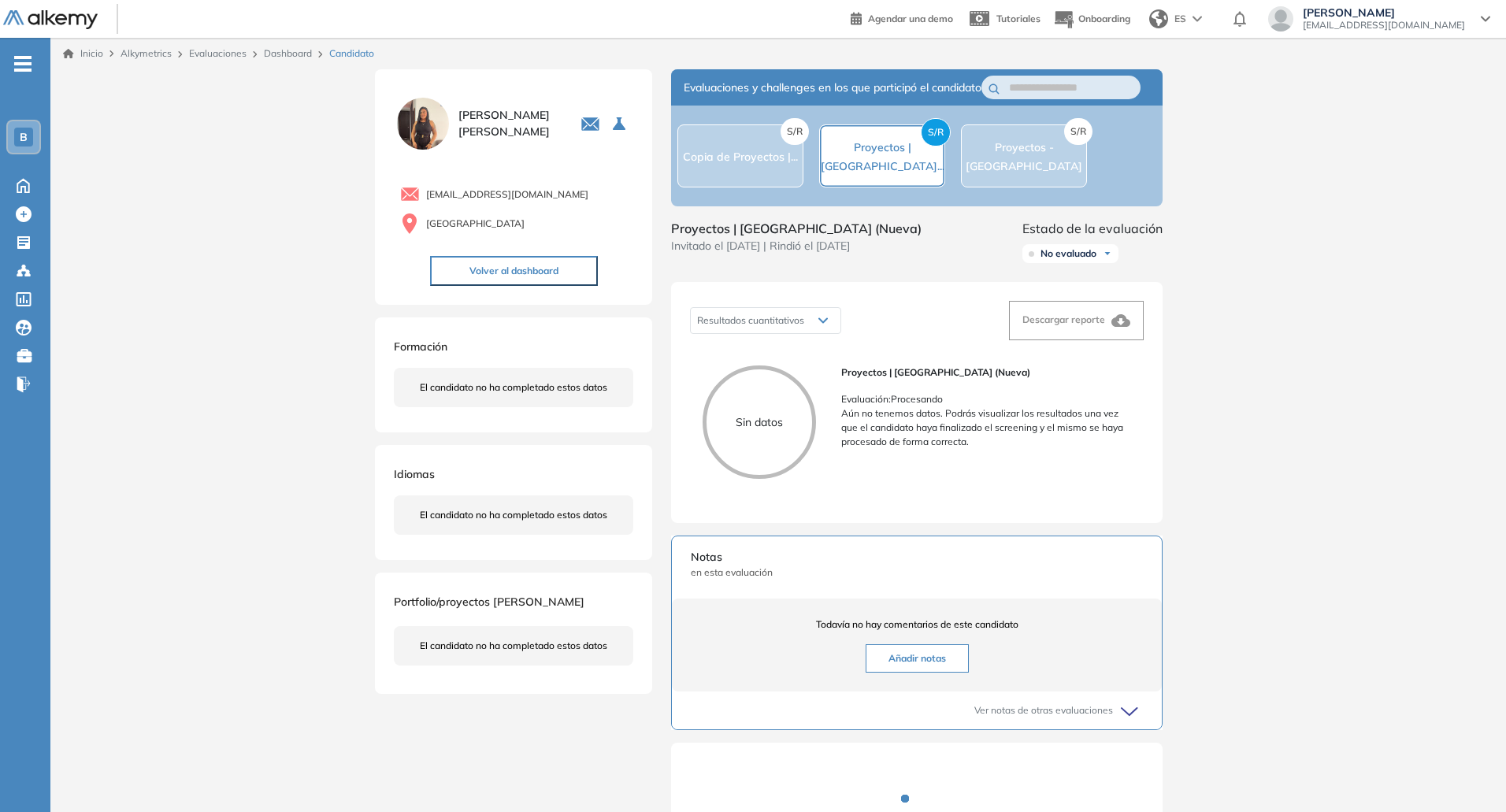
click at [1029, 167] on span "Proyectos - [GEOGRAPHIC_DATA]" at bounding box center [1024, 156] width 117 height 33
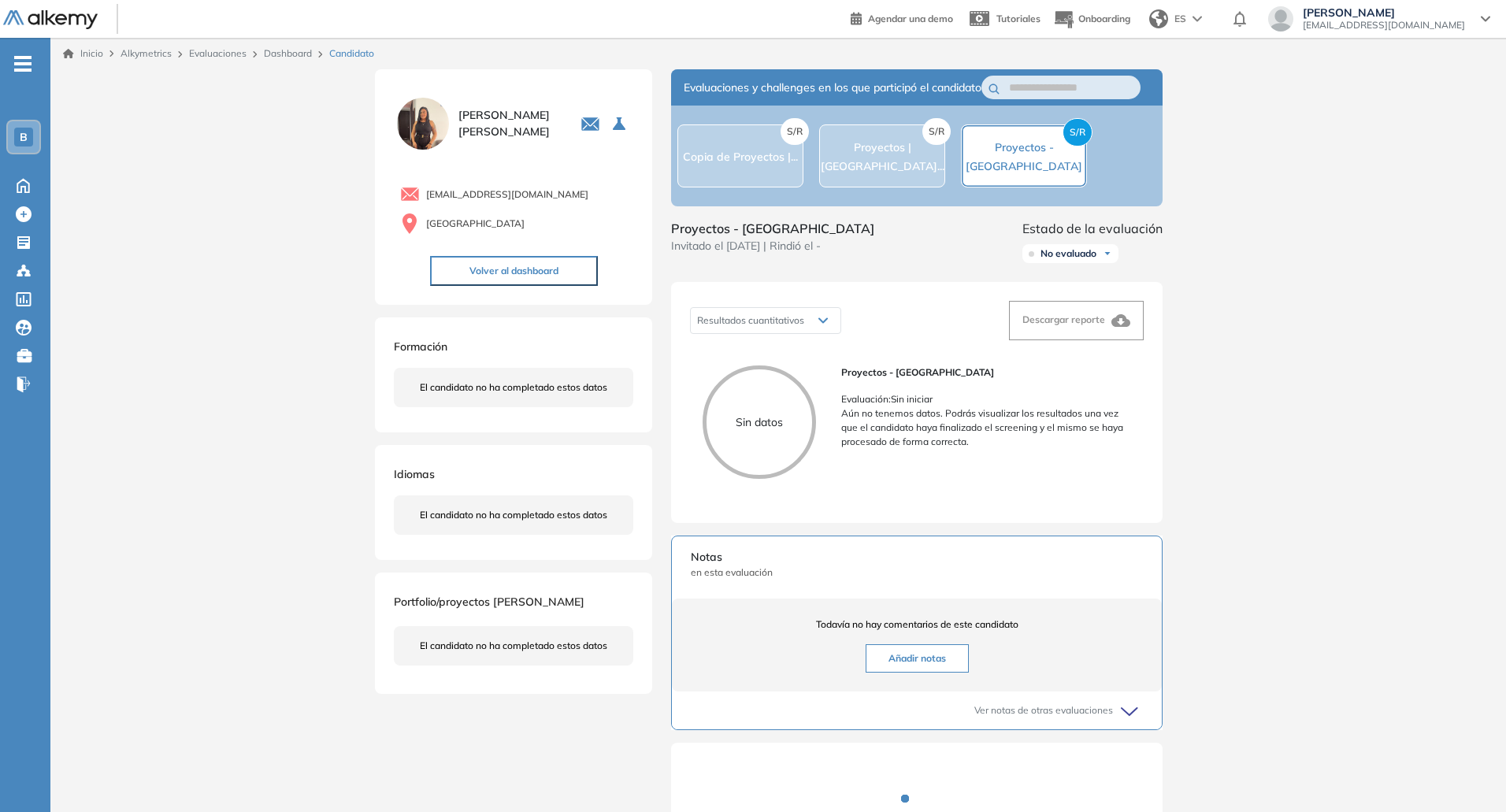
click at [727, 151] on div "S/R Copia de Proyectos |..." at bounding box center [740, 156] width 126 height 63
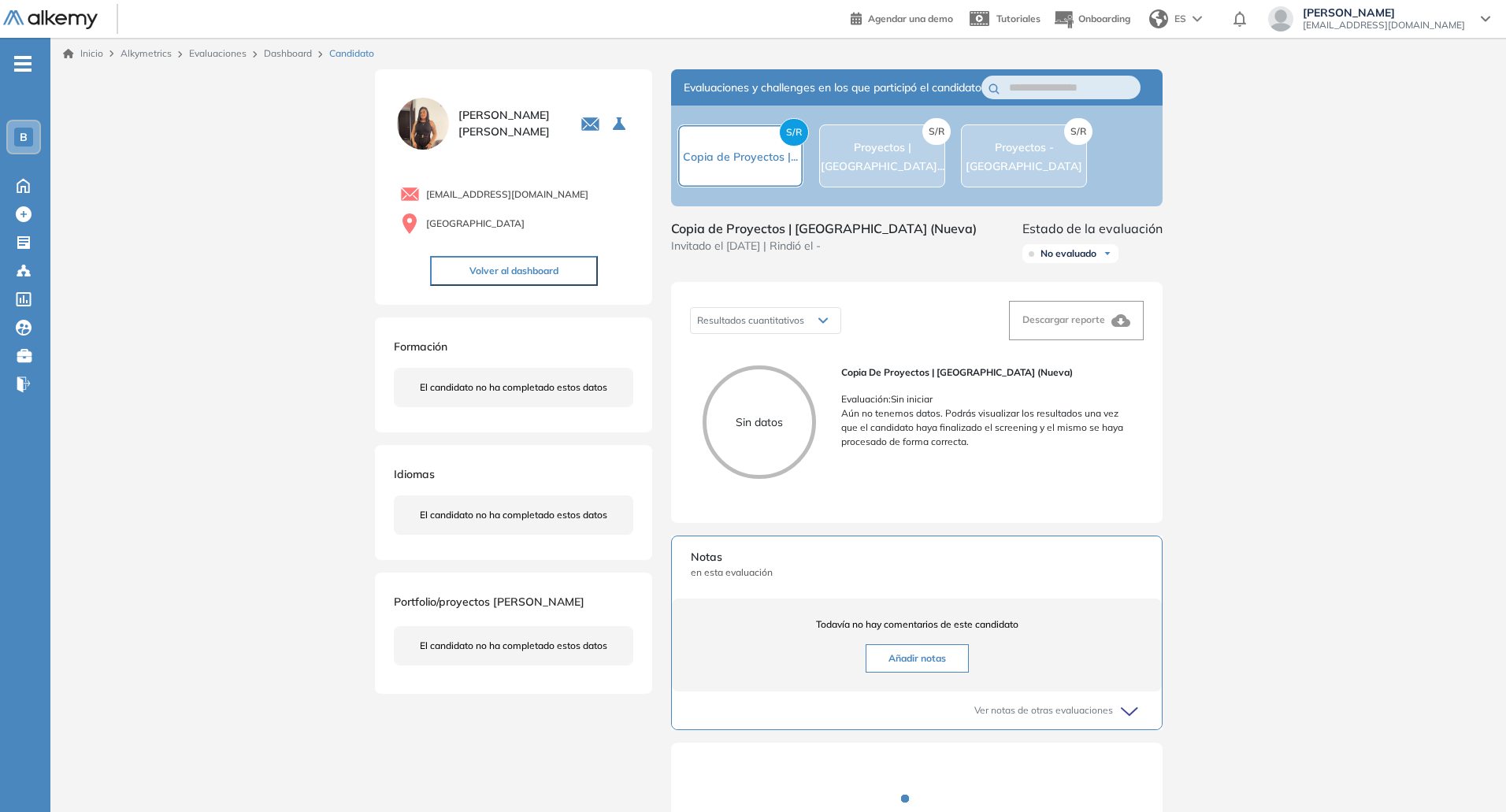
click at [1383, 432] on div "Inicio Alkymetrics Evaluaciones Dashboard Candidato Duración : 00:00:00 Cantida…" at bounding box center [778, 508] width 1456 height 941
